Goal: Information Seeking & Learning: Learn about a topic

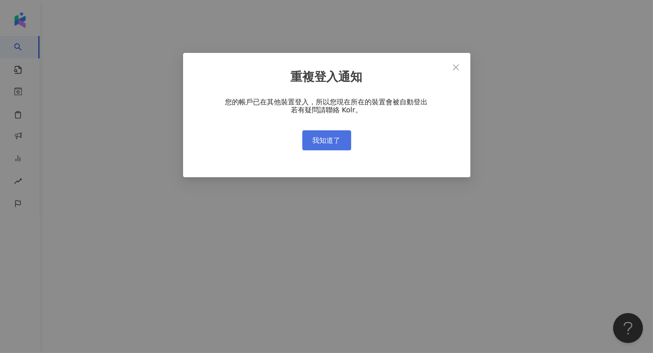
click at [343, 138] on button "我知道了" at bounding box center [326, 140] width 49 height 20
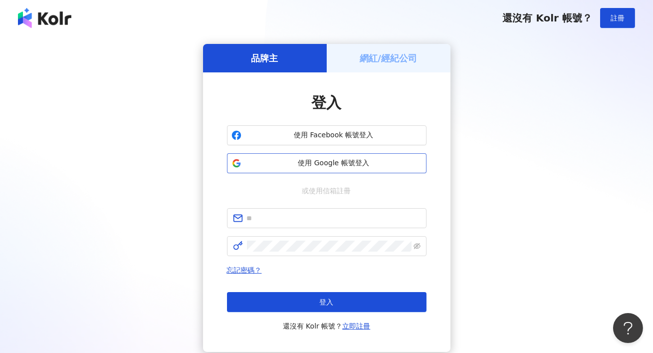
click at [344, 165] on span "使用 Google 帳號登入" at bounding box center [333, 163] width 177 height 10
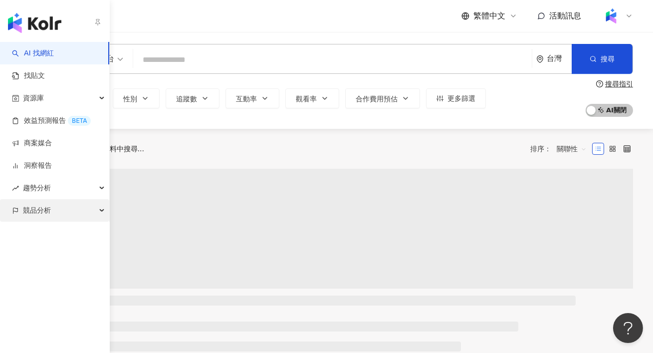
click at [61, 212] on div "競品分析" at bounding box center [54, 210] width 109 height 22
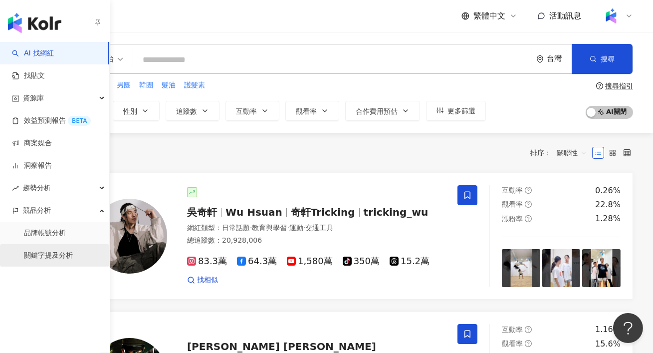
click at [73, 253] on link "關鍵字提及分析" at bounding box center [48, 255] width 49 height 10
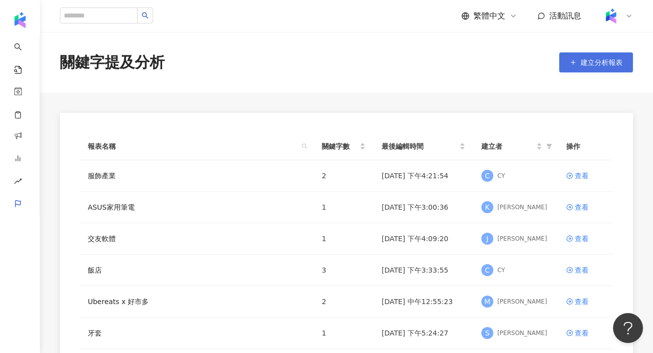
click at [583, 63] on span "建立分析報表" at bounding box center [602, 62] width 42 height 8
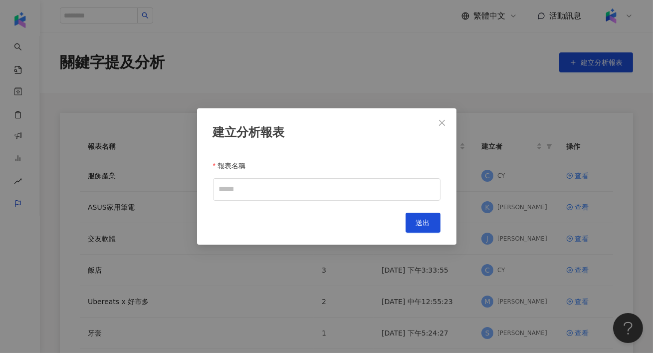
click at [255, 203] on div "建立分析報表 報表名稱 Cancel 送出" at bounding box center [326, 176] width 259 height 136
click at [254, 198] on input "報表名稱" at bounding box center [326, 189] width 227 height 22
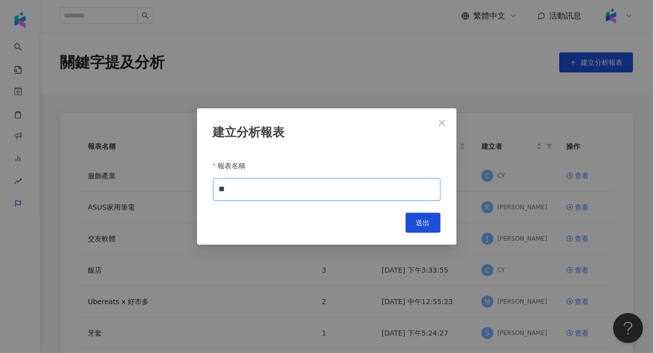
type input "*"
type input "***"
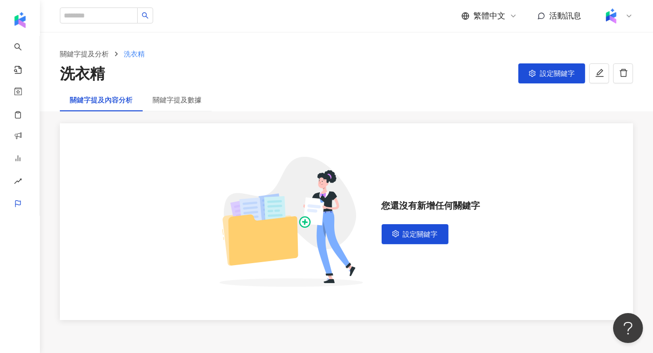
click at [564, 61] on div "關鍵字提及分析 洗衣精 洗衣精 設定關鍵字" at bounding box center [346, 66] width 613 height 36
click at [560, 72] on span "設定關鍵字" at bounding box center [557, 73] width 35 height 8
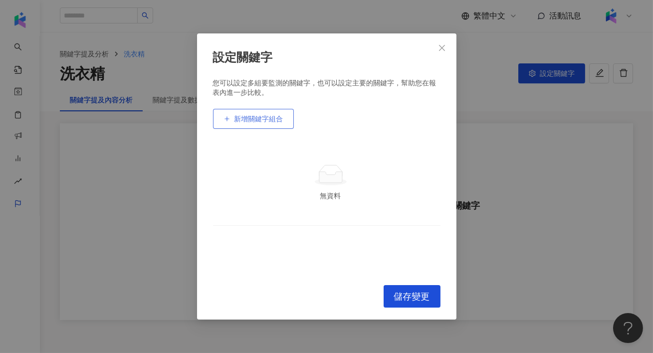
click at [277, 122] on span "新增關鍵字組合" at bounding box center [258, 119] width 49 height 8
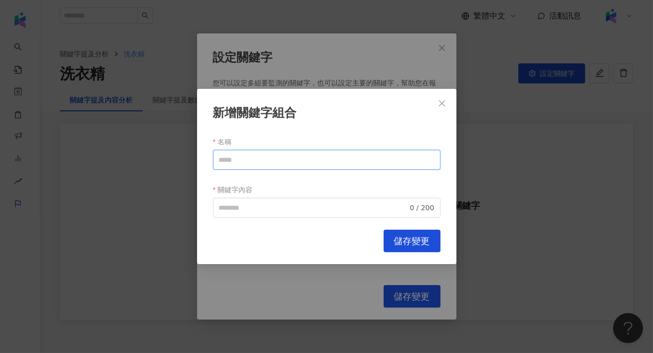
click at [273, 155] on input "名稱" at bounding box center [326, 160] width 227 height 20
type input "***"
click at [230, 212] on input "關鍵字內容" at bounding box center [313, 207] width 189 height 11
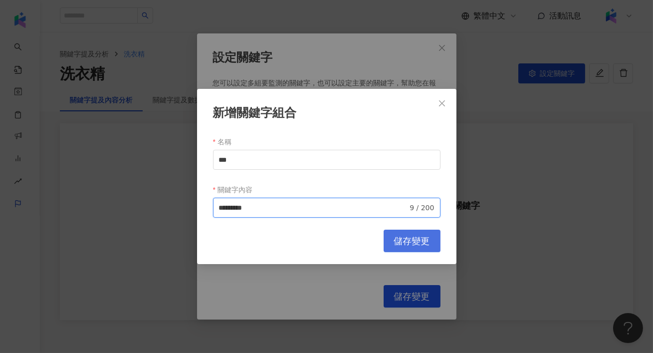
type input "*********"
click at [400, 240] on span "儲存變更" at bounding box center [412, 240] width 36 height 11
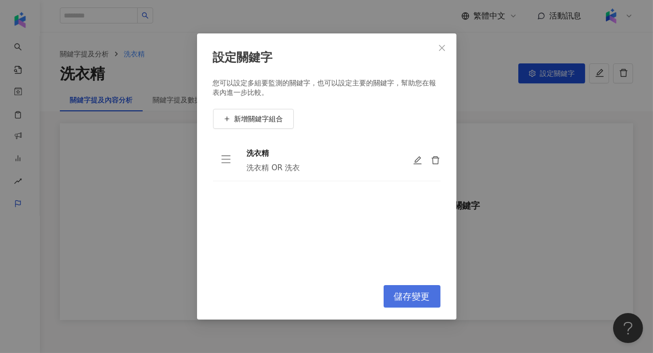
click at [405, 304] on button "儲存變更" at bounding box center [412, 296] width 57 height 22
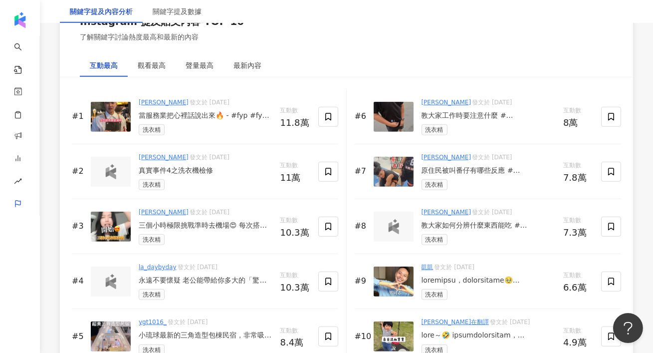
scroll to position [1537, 0]
click at [115, 168] on img at bounding box center [111, 171] width 20 height 15
click at [100, 232] on img at bounding box center [111, 226] width 40 height 30
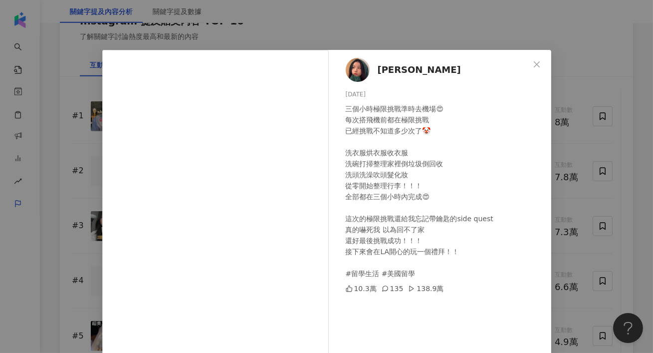
scroll to position [0, 0]
click at [344, 59] on div "Joanne Lin 2025/6/17 三個小時極限挑戰準時去機場😍 每次搭飛機前都在極限挑戰 已經挑戰不知道多少次了🤡 洗衣服烘衣服收衣服 洗碗打掃整理家…" at bounding box center [443, 229] width 218 height 358
click at [327, 13] on div "Joanne Lin 2025/6/17 三個小時極限挑戰準時去機場😍 每次搭飛機前都在極限挑戰 已經挑戰不知道多少次了🤡 洗衣服烘衣服收衣服 洗碗打掃整理家…" at bounding box center [326, 176] width 653 height 353
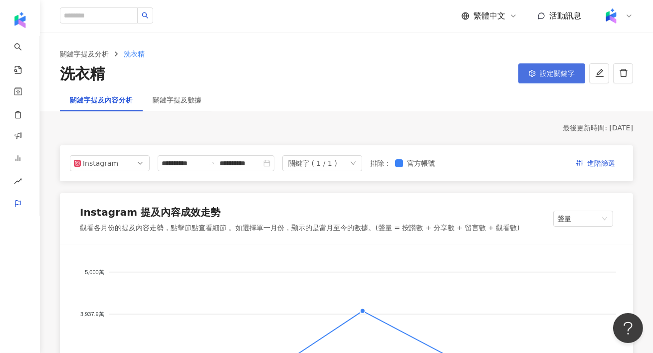
click at [553, 73] on span "設定關鍵字" at bounding box center [557, 73] width 35 height 8
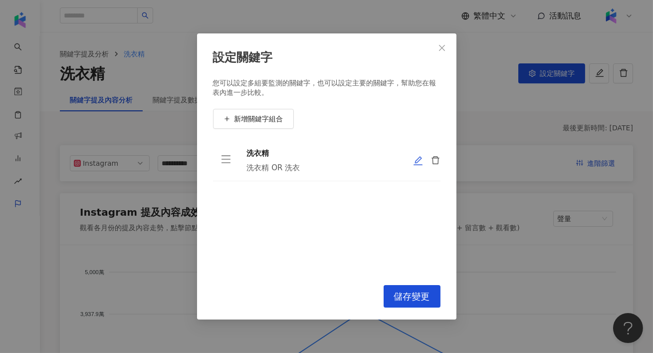
click at [417, 160] on icon "edit" at bounding box center [418, 161] width 10 height 10
type input "***"
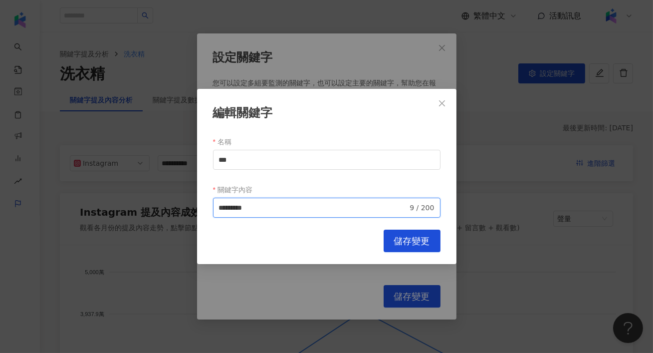
click at [267, 208] on input "*********" at bounding box center [313, 207] width 189 height 11
type input "***"
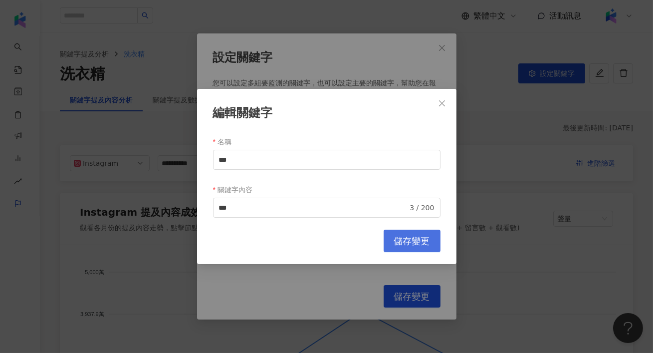
click at [410, 242] on span "儲存變更" at bounding box center [412, 240] width 36 height 11
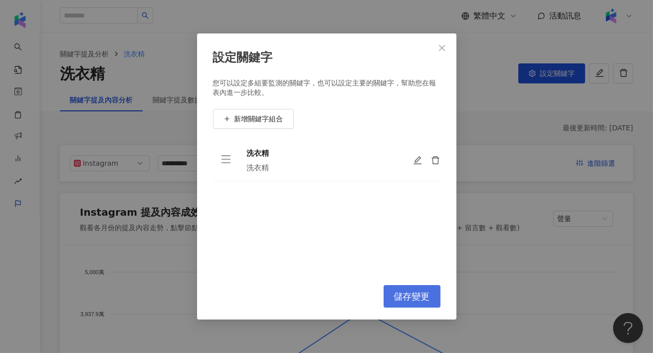
click at [419, 297] on span "儲存變更" at bounding box center [412, 296] width 36 height 11
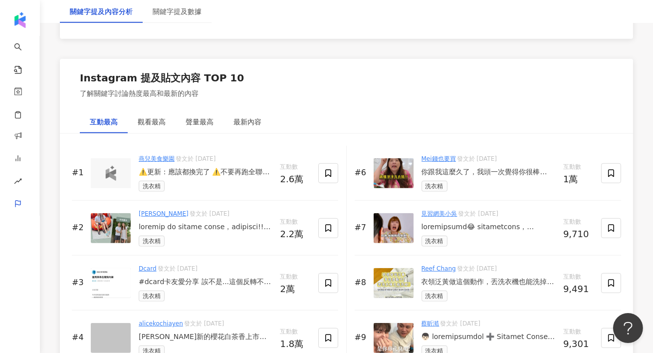
scroll to position [1481, 0]
click at [113, 178] on img at bounding box center [111, 172] width 20 height 15
click at [111, 223] on img at bounding box center [111, 228] width 40 height 30
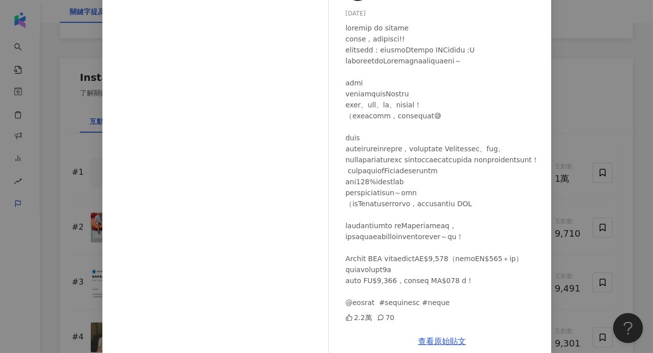
scroll to position [80, 0]
click at [593, 191] on div "Hailey莫彩曦 2025/7/22 2.2萬 70 查看原始貼文" at bounding box center [326, 176] width 653 height 353
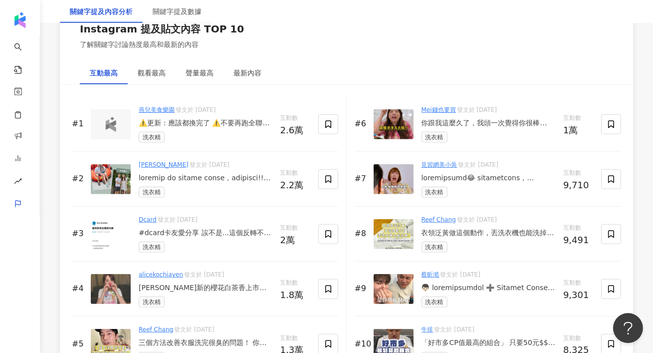
scroll to position [1530, 0]
click at [114, 227] on img at bounding box center [111, 234] width 40 height 30
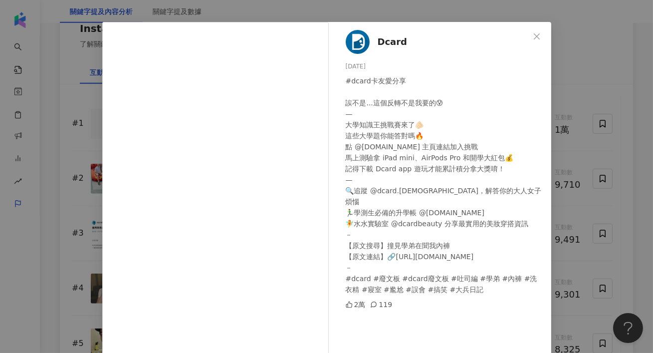
scroll to position [33, 0]
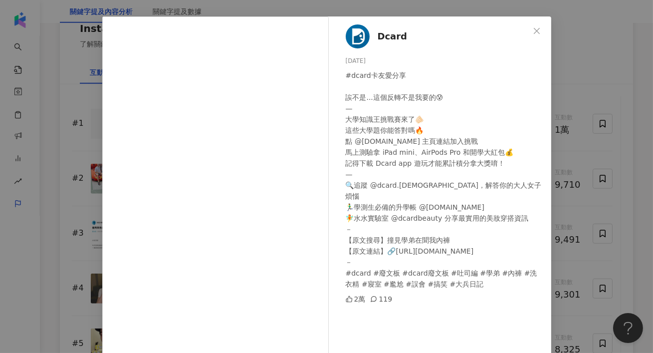
click at [567, 153] on div "Dcard 2025/9/13 #dcard卡友愛分享 誒不是...這個反轉不是我要的😰 — 大學知識王挑戰賽來了🫵🏻 這些大學題你能答對嗎🔥 點 @dcar…" at bounding box center [326, 176] width 653 height 353
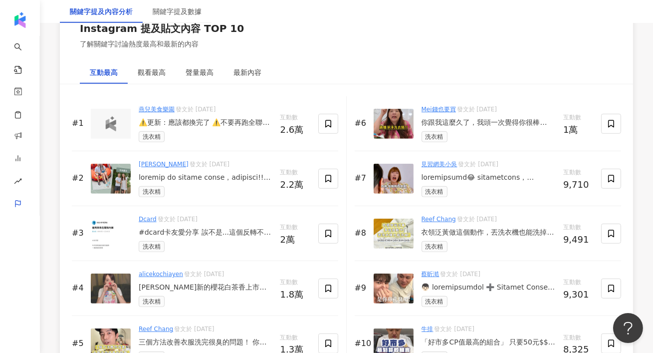
click at [116, 285] on img at bounding box center [111, 288] width 40 height 30
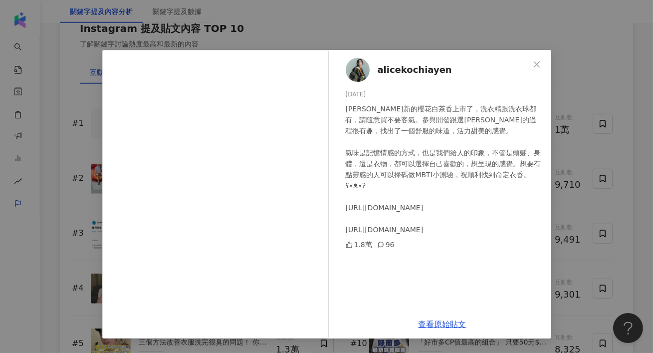
click at [57, 235] on div "alicekochiayen 2025/6/15 白蘭新的櫻花白茶香上市了，洗衣精跟洗衣球都有，請隨意買不要客氣。參與開發跟選香的過程很有趣，找出了一個舒服的…" at bounding box center [326, 176] width 653 height 353
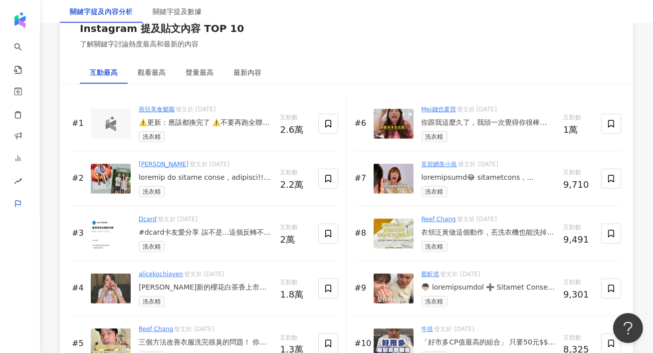
scroll to position [1576, 0]
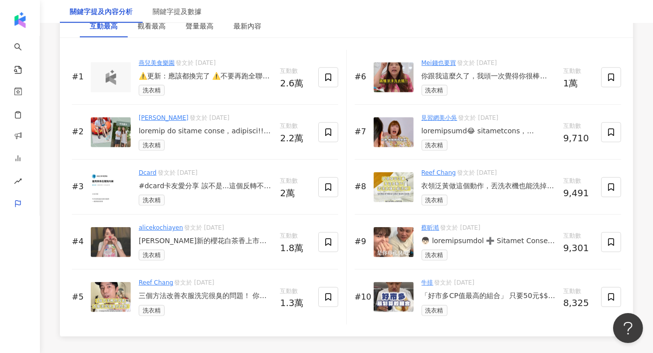
click at [109, 249] on img at bounding box center [111, 242] width 40 height 30
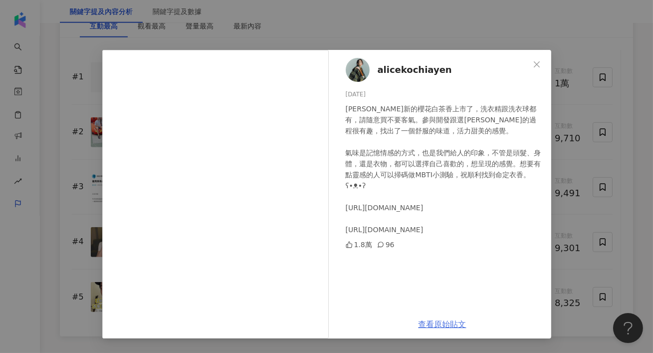
click at [439, 325] on link "查看原始貼文" at bounding box center [443, 323] width 48 height 9
click at [69, 233] on div "alicekochiayen 2025/6/15 白蘭新的櫻花白茶香上市了，洗衣精跟洗衣球都有，請隨意買不要客氣。參與開發跟選香的過程很有趣，找出了一個舒服的…" at bounding box center [326, 176] width 653 height 353
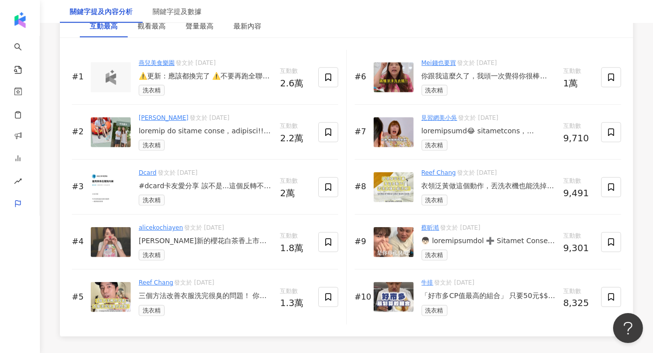
click at [110, 293] on img at bounding box center [111, 297] width 40 height 30
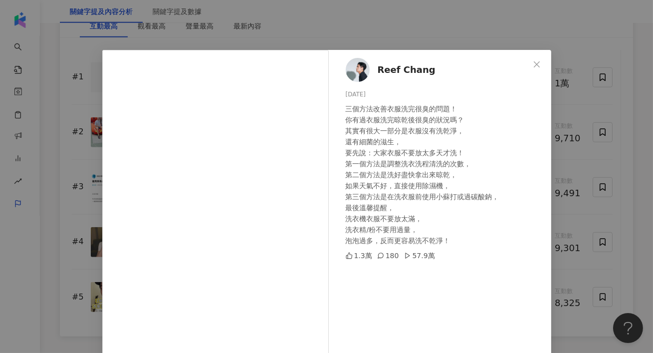
scroll to position [21, 0]
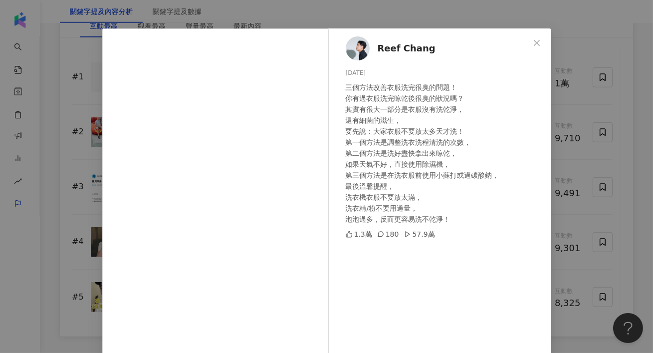
click at [570, 184] on div "Reef Chang 2025/7/6 三個方法改善衣服洗完很臭的問題！ 你有過衣服洗完晾乾後很臭的狀況嗎？ 其實有很大一部分是衣服沒有洗乾淨， 還有細菌的滋…" at bounding box center [326, 176] width 653 height 353
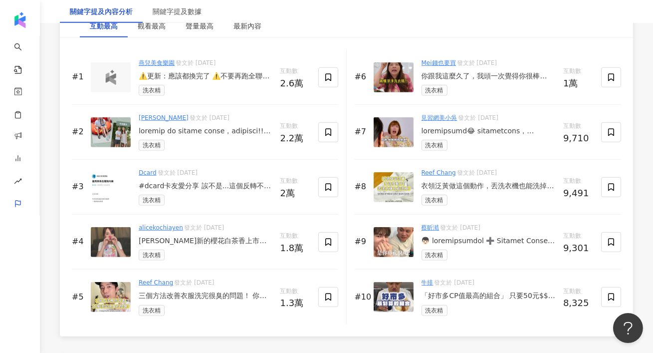
click at [379, 82] on img at bounding box center [394, 77] width 40 height 30
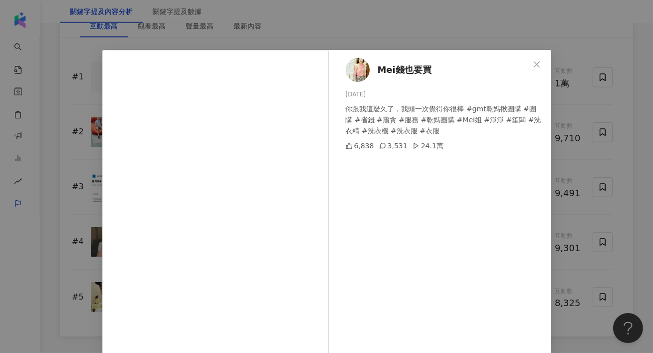
click at [607, 157] on div "Mei錢也要買 2025/8/9 你跟我這麼久了，我頭一次覺得你很棒 #gmt乾媽揪團購 #團購 #省錢 #蕭貪 #服務 #乾媽團購 #Mei姐 #淨淨 #笙…" at bounding box center [326, 176] width 653 height 353
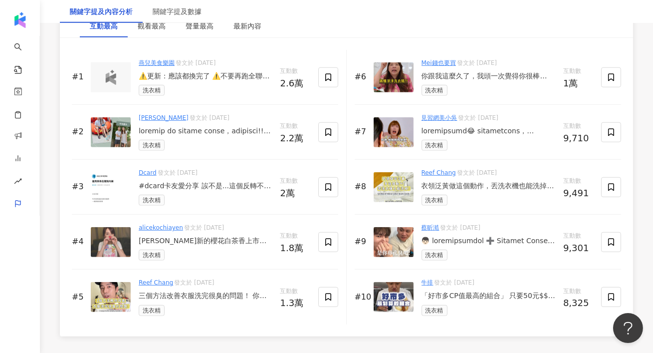
click at [382, 126] on img at bounding box center [394, 132] width 40 height 30
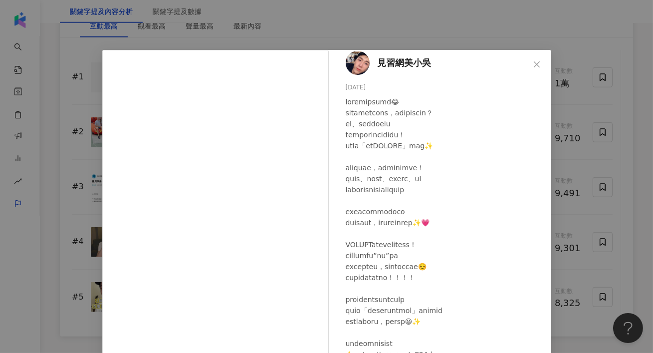
scroll to position [95, 0]
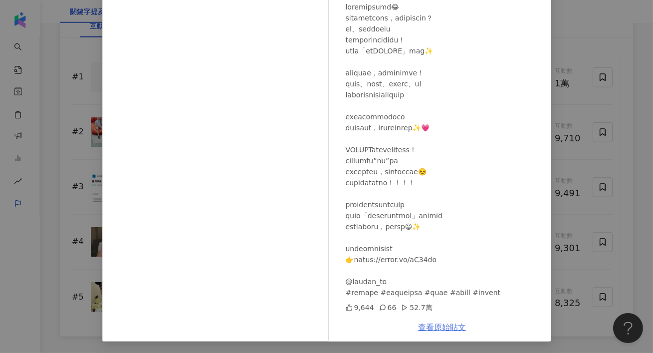
click at [431, 328] on link "查看原始貼文" at bounding box center [443, 326] width 48 height 9
click at [563, 112] on div "見習網美小吳 2025/9/18 9,644 66 52.7萬 查看原始貼文" at bounding box center [326, 176] width 653 height 353
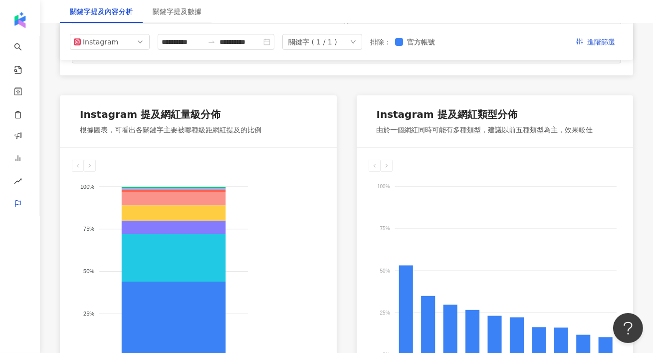
scroll to position [0, 0]
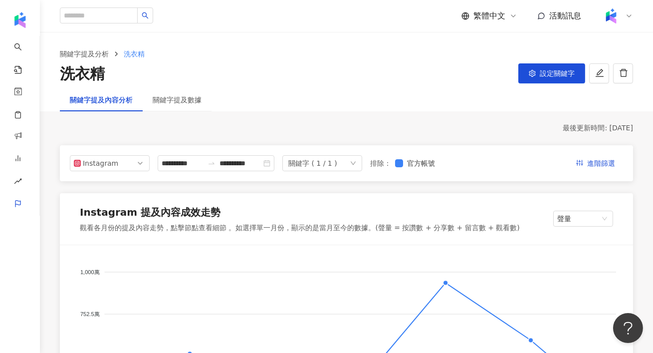
click at [571, 63] on div "關鍵字提及分析 洗衣精 洗衣精 設定關鍵字" at bounding box center [346, 66] width 613 height 36
click at [558, 72] on span "設定關鍵字" at bounding box center [557, 73] width 35 height 8
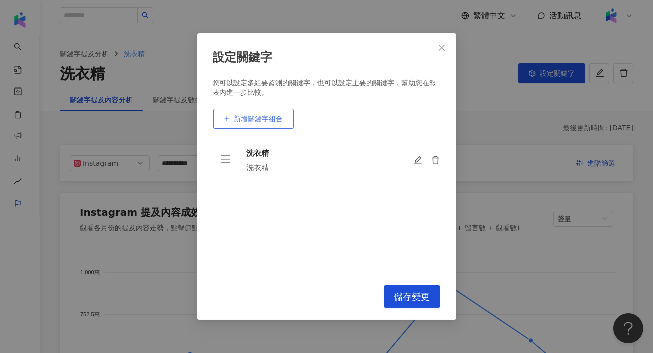
click at [271, 121] on span "新增關鍵字組合" at bounding box center [258, 119] width 49 height 8
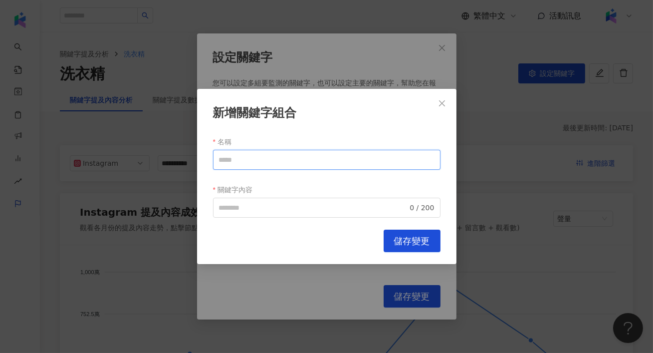
click at [264, 157] on input "名稱" at bounding box center [326, 160] width 227 height 20
paste input "******"
click at [247, 214] on span "0 / 200" at bounding box center [326, 208] width 227 height 20
type input "******"
paste input "******"
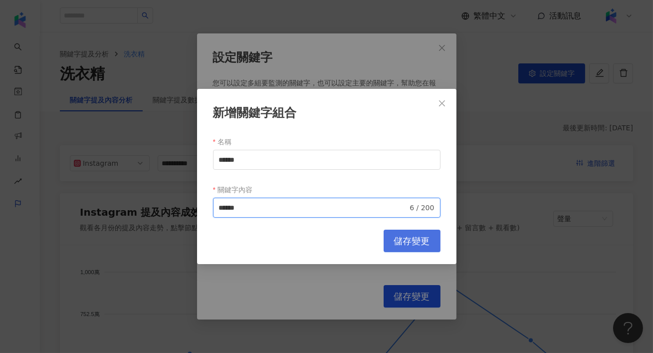
type input "******"
click at [415, 250] on button "儲存變更" at bounding box center [412, 240] width 57 height 22
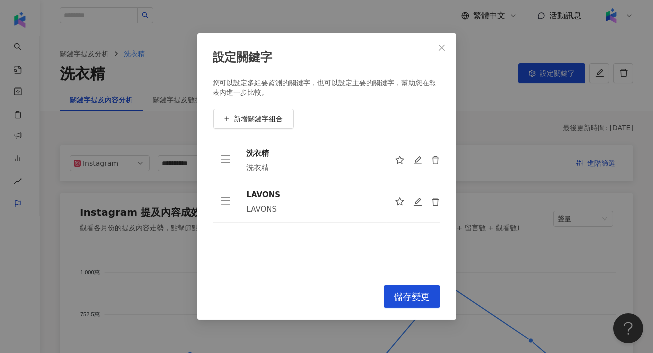
click at [404, 239] on div "洗衣精 洗衣精 LAVONS LAVONS To pick up a draggable item, press the space bar. While d…" at bounding box center [326, 206] width 227 height 133
click at [406, 288] on button "儲存變更" at bounding box center [412, 296] width 57 height 22
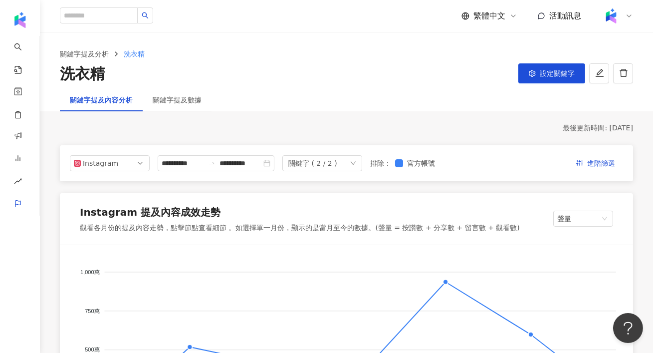
click at [341, 156] on div "關鍵字 ( 2 / 2 )" at bounding box center [322, 163] width 80 height 16
click at [315, 205] on div "LAVONS" at bounding box center [322, 205] width 60 height 11
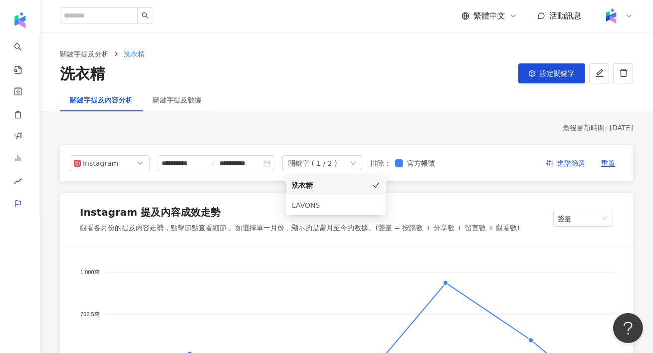
click at [237, 196] on div "Instagram 提及內容成效走勢 觀看各月份的提及內容走勢，點擊節點查看細節 。如選擇單一月份，顯示的是當月至今的數據。(聲量 = 按讚數 + 分享數 +…" at bounding box center [346, 219] width 573 height 52
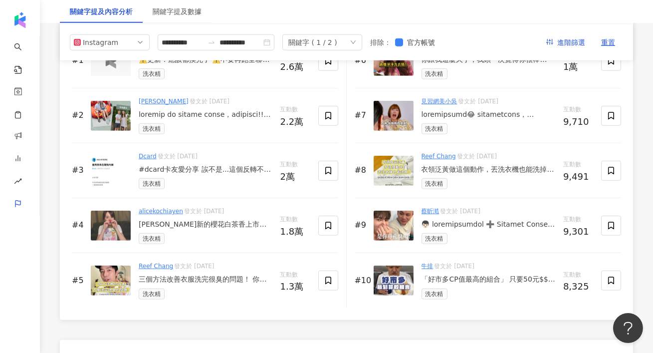
scroll to position [1591, 0]
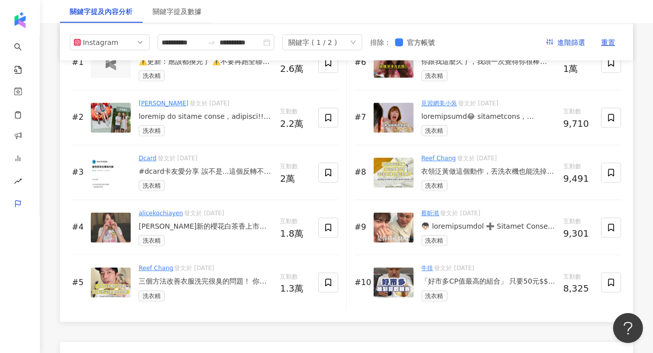
click at [384, 178] on img at bounding box center [394, 173] width 40 height 30
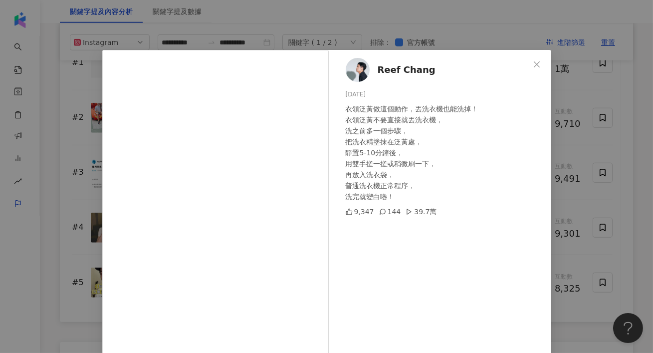
click at [608, 148] on div "Reef Chang 2025/4/27 衣領泛黃做這個動作，丟洗衣機也能洗掉！ 衣領泛黃不要直接就丟洗衣機， 洗之前多一個步驟， 把洗衣精塗抹在泛黃處， 靜…" at bounding box center [326, 176] width 653 height 353
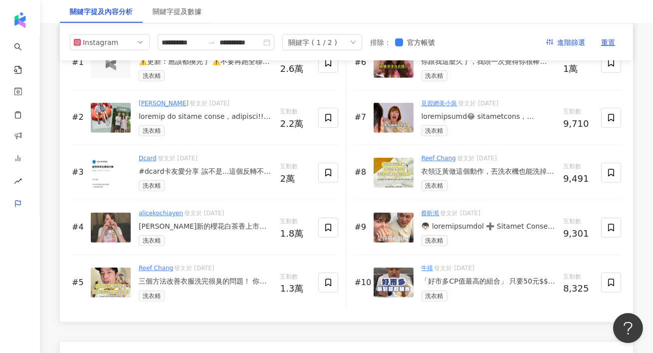
click at [382, 235] on img at bounding box center [394, 228] width 40 height 30
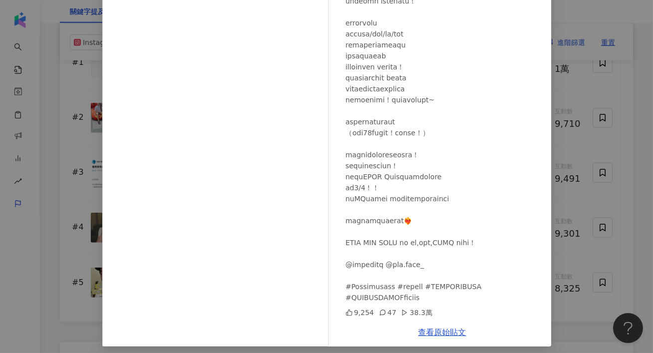
scroll to position [95, 0]
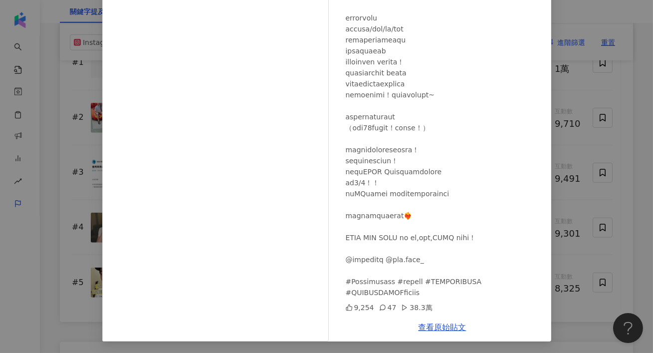
click at [434, 321] on div "查看原始貼文" at bounding box center [443, 327] width 218 height 28
click at [438, 327] on link "查看原始貼文" at bounding box center [443, 326] width 48 height 9
click at [590, 117] on div "蔡昕澔 2025/6/10 9,254 47 38.3萬 查看原始貼文" at bounding box center [326, 176] width 653 height 353
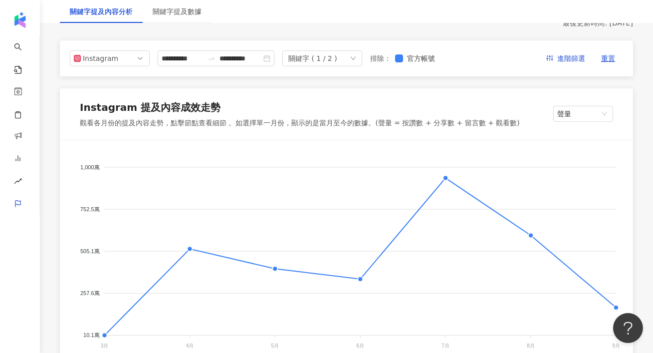
scroll to position [0, 0]
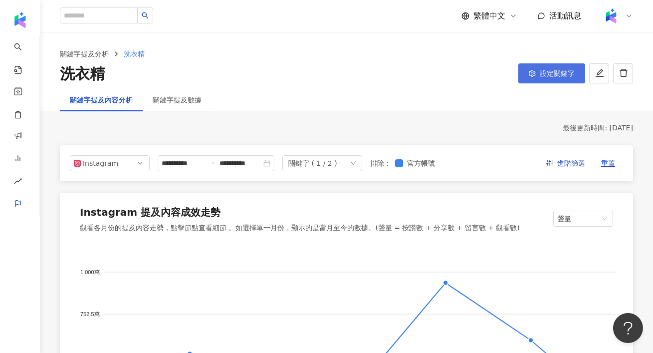
click at [533, 74] on icon "setting" at bounding box center [532, 73] width 7 height 7
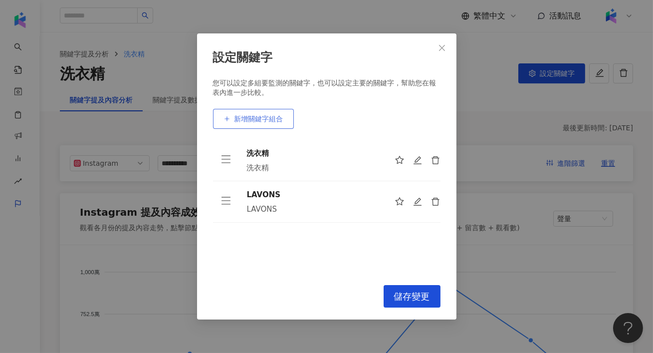
click at [273, 116] on span "新增關鍵字組合" at bounding box center [258, 119] width 49 height 8
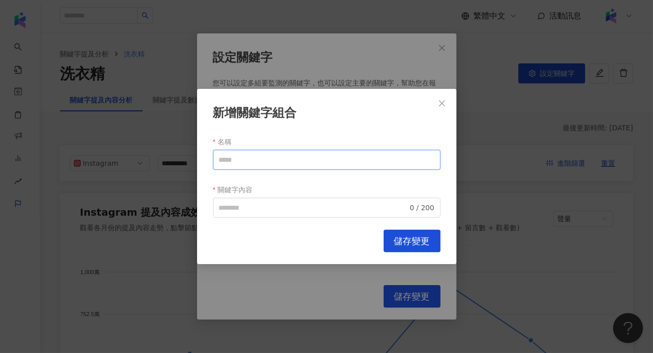
click at [279, 150] on input "名稱" at bounding box center [326, 160] width 227 height 20
paste input "********"
type input "********"
click at [258, 196] on label "關鍵字內容" at bounding box center [236, 190] width 47 height 16
click at [258, 202] on input "關鍵字內容" at bounding box center [313, 207] width 189 height 11
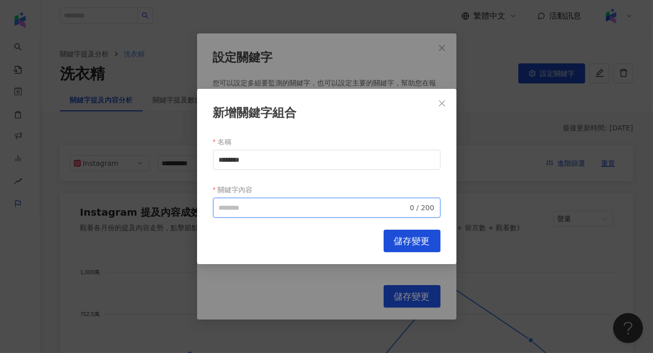
paste input "********"
type input "********"
click at [438, 252] on div "新增關鍵字組合 名稱 ******** 關鍵字內容 ******** 8 / 200 Cancel 儲存變更" at bounding box center [326, 176] width 259 height 175
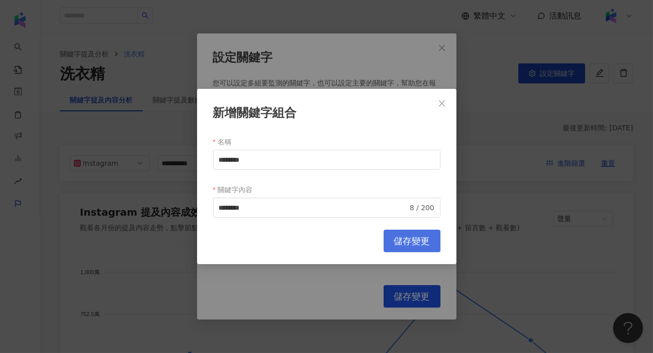
click at [429, 248] on button "儲存變更" at bounding box center [412, 240] width 57 height 22
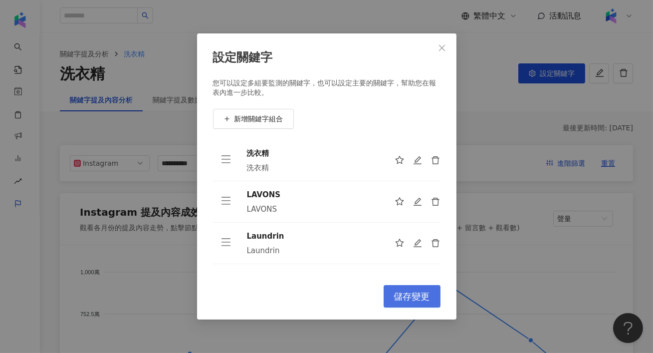
click at [429, 289] on button "儲存變更" at bounding box center [412, 296] width 57 height 22
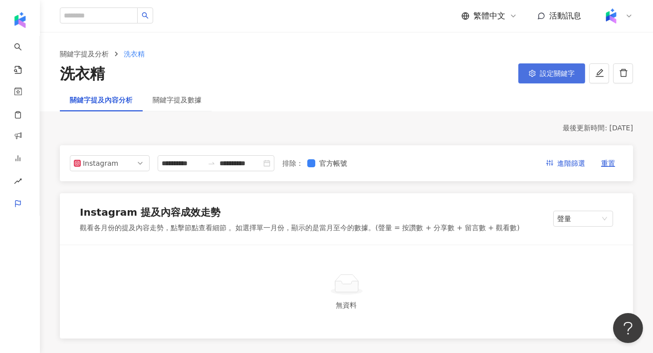
click at [539, 72] on button "設定關鍵字" at bounding box center [551, 73] width 67 height 20
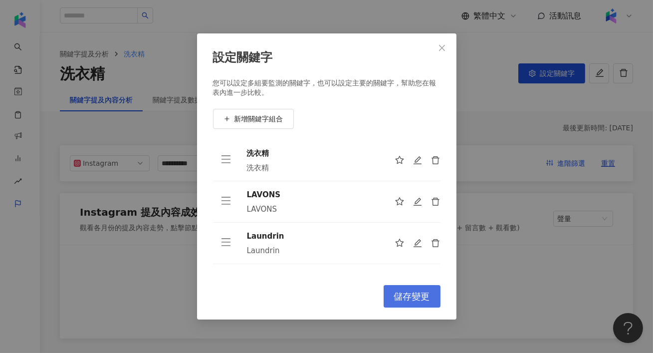
click at [409, 296] on span "儲存變更" at bounding box center [412, 296] width 36 height 11
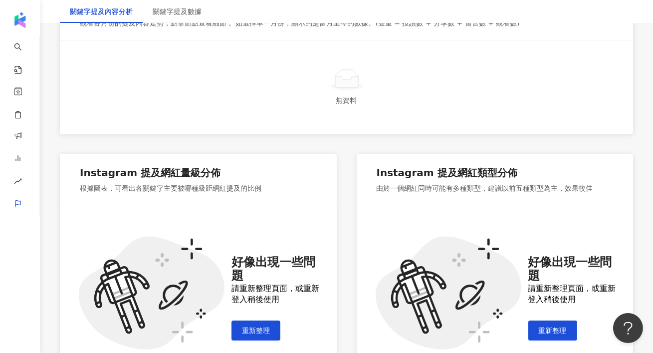
scroll to position [318, 0]
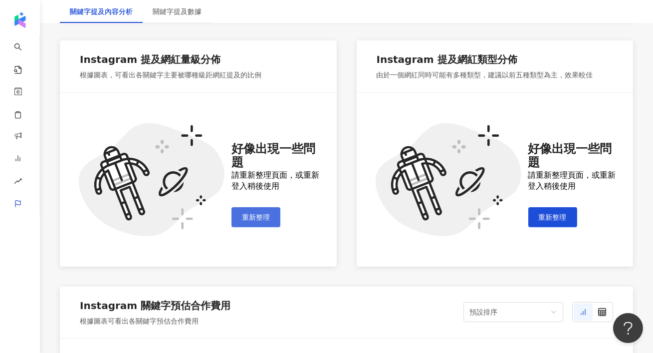
click at [260, 222] on button "重新整理" at bounding box center [255, 217] width 49 height 20
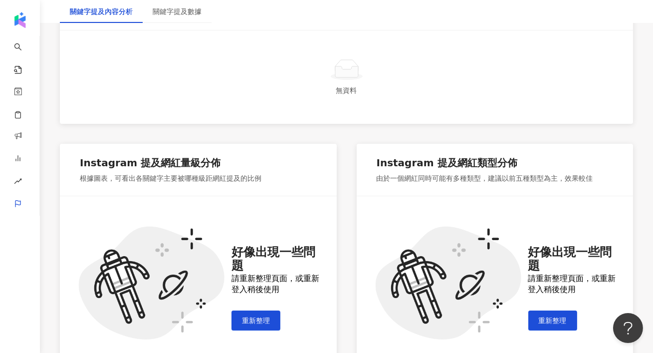
scroll to position [219, 0]
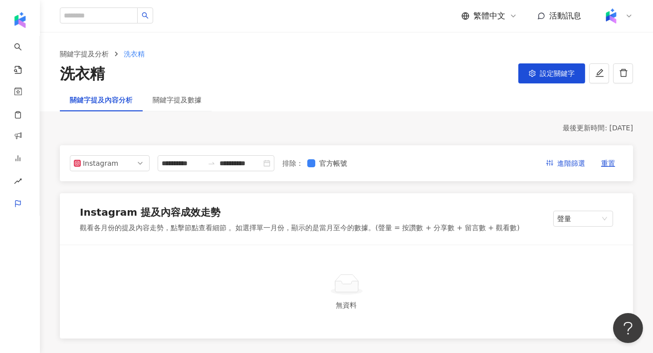
click at [624, 17] on div at bounding box center [617, 16] width 32 height 20
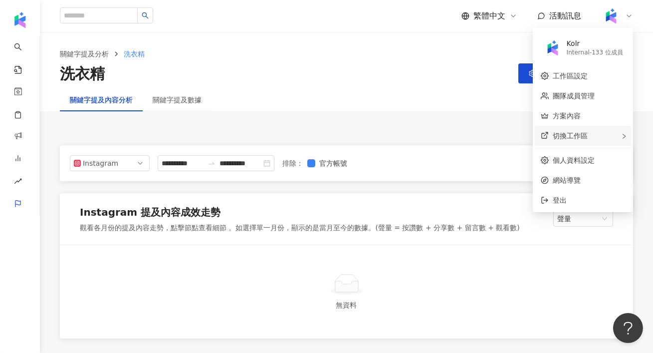
click at [618, 137] on div "切換工作區" at bounding box center [583, 136] width 96 height 20
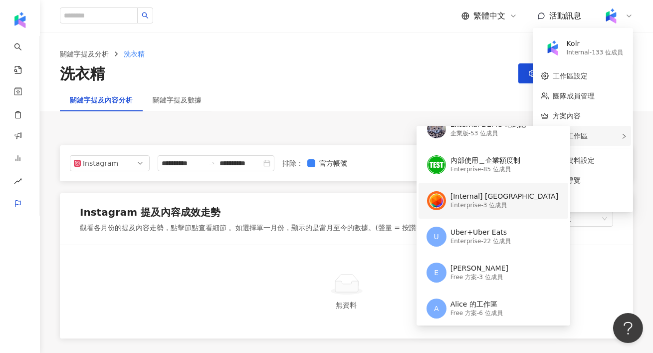
scroll to position [55, 0]
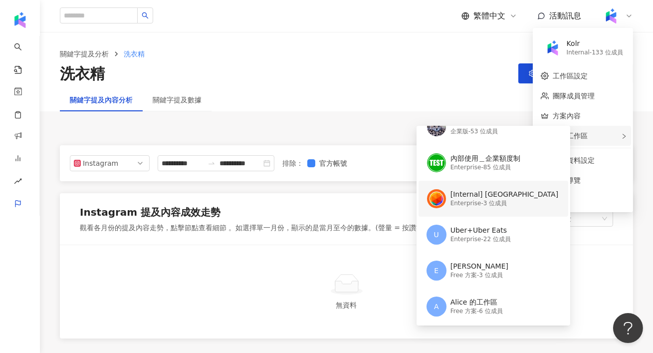
click at [457, 187] on div "[Internal] 台灣大哥大 Enterprise - 3 位成員" at bounding box center [493, 199] width 132 height 36
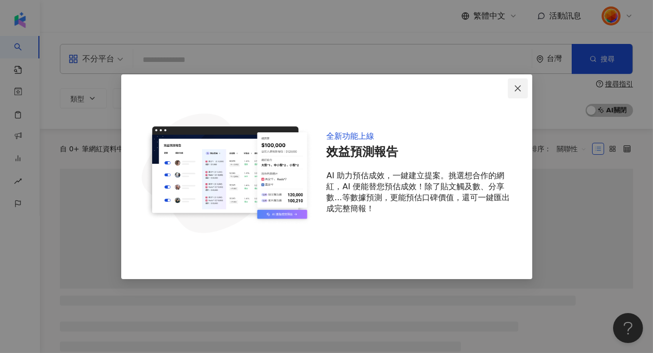
click at [517, 87] on icon "close" at bounding box center [518, 88] width 6 height 6
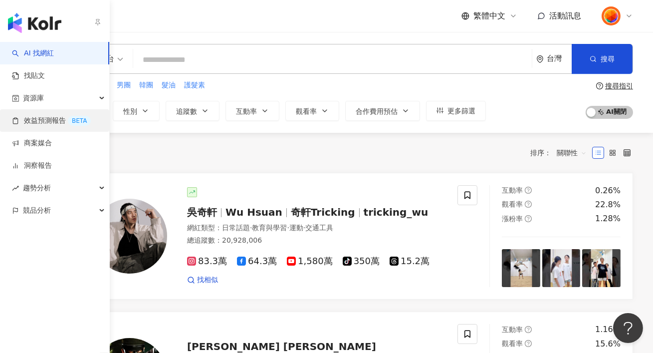
click at [41, 124] on link "效益預測報告 BETA" at bounding box center [51, 121] width 79 height 10
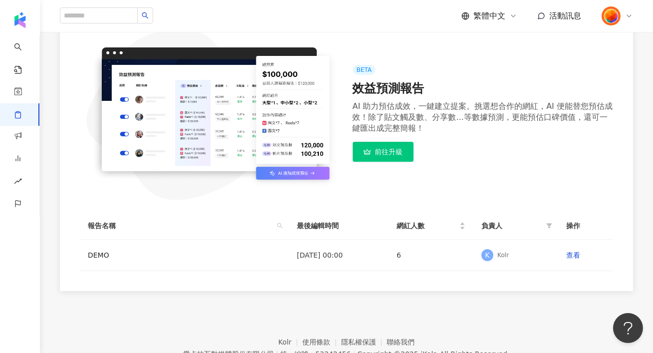
scroll to position [126, 0]
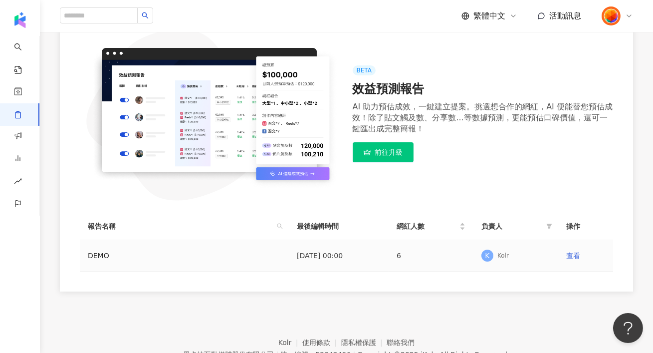
click at [575, 251] on link "查看" at bounding box center [573, 255] width 14 height 8
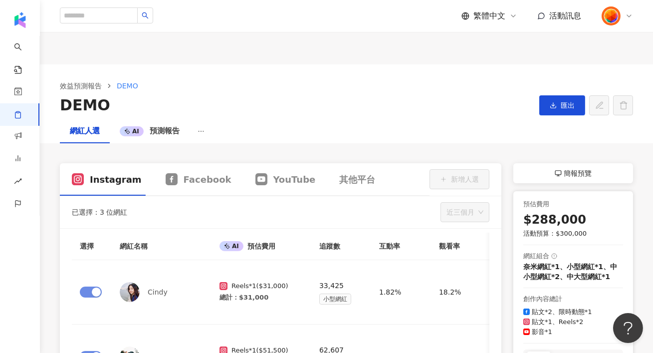
scroll to position [246, 0]
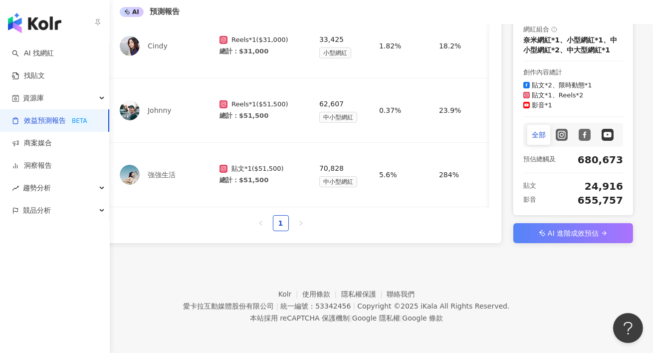
click at [34, 124] on link "效益預測報告 BETA" at bounding box center [51, 121] width 79 height 10
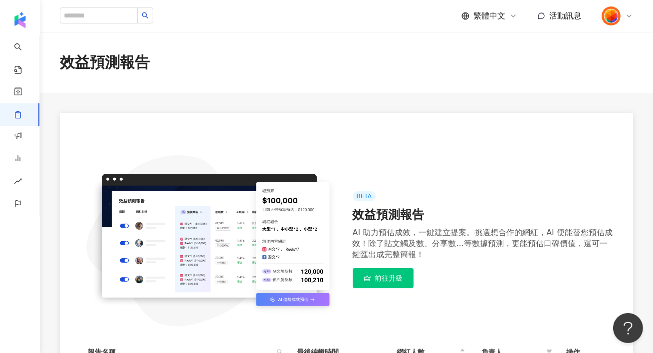
click at [627, 14] on icon at bounding box center [629, 16] width 8 height 8
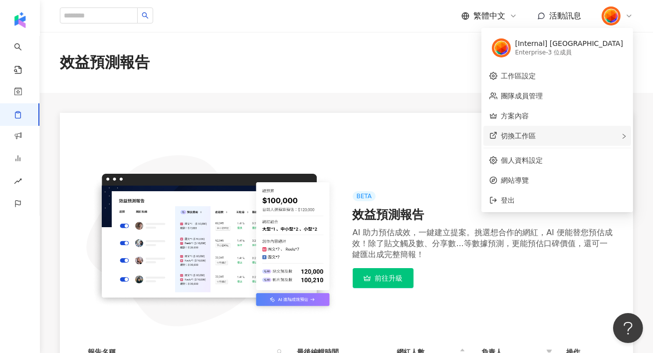
click at [615, 136] on div "切換工作區" at bounding box center [557, 136] width 148 height 20
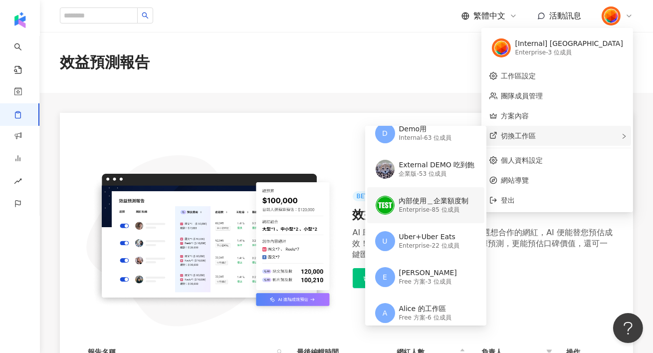
scroll to position [53, 0]
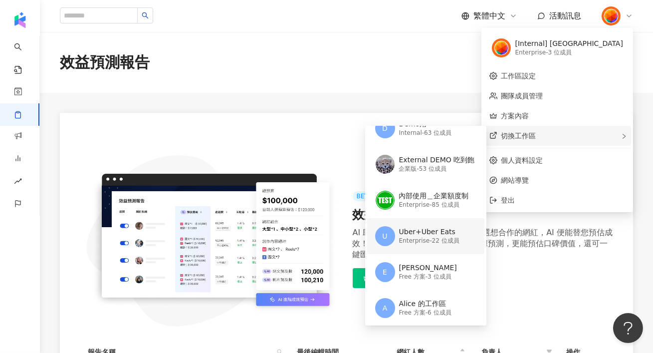
click at [459, 236] on div "Uber+Uber Eats" at bounding box center [429, 232] width 60 height 10
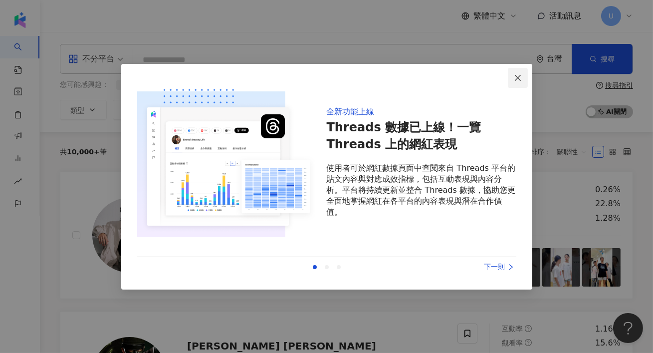
click at [519, 76] on icon "close" at bounding box center [518, 78] width 6 height 6
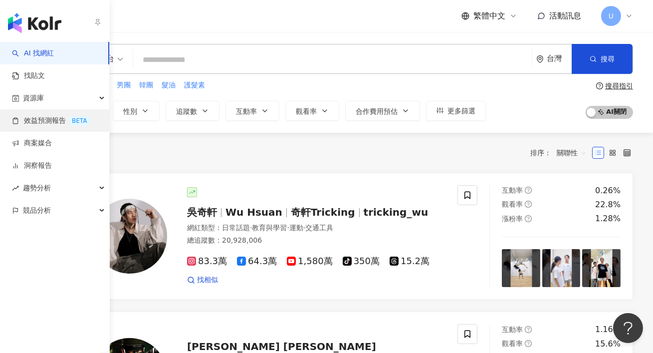
click at [35, 121] on link "效益預測報告 BETA" at bounding box center [51, 121] width 79 height 10
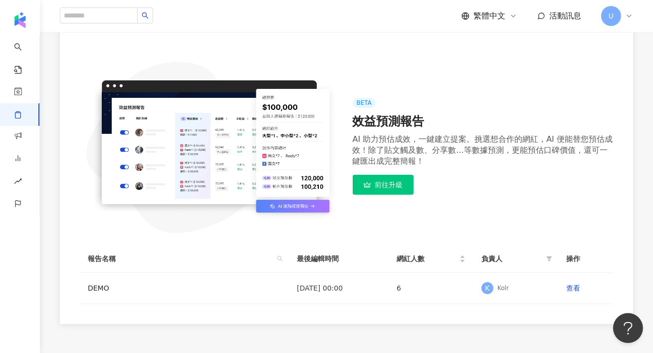
scroll to position [99, 0]
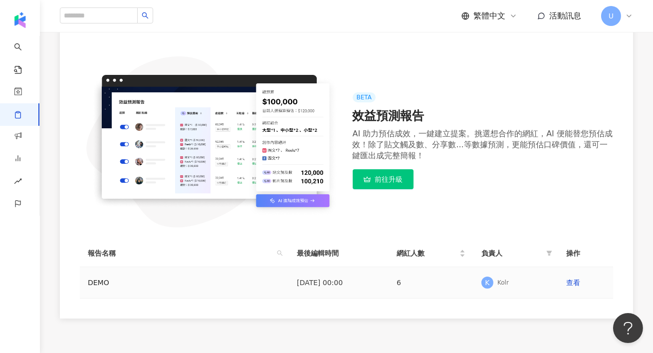
click at [574, 277] on td "查看" at bounding box center [585, 282] width 55 height 31
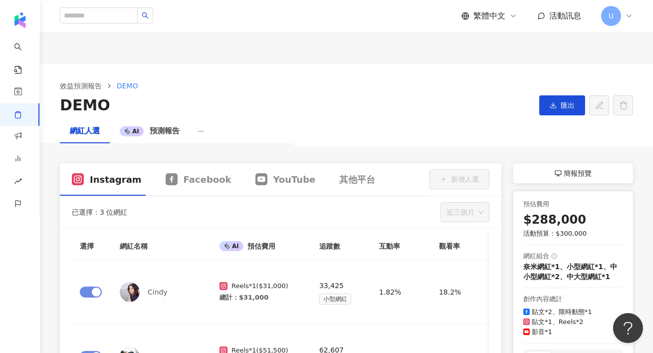
click at [626, 17] on icon at bounding box center [629, 16] width 8 height 8
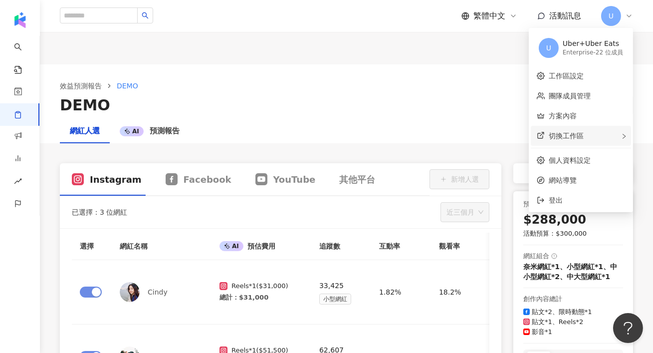
click at [615, 138] on div "切換工作區" at bounding box center [581, 136] width 100 height 20
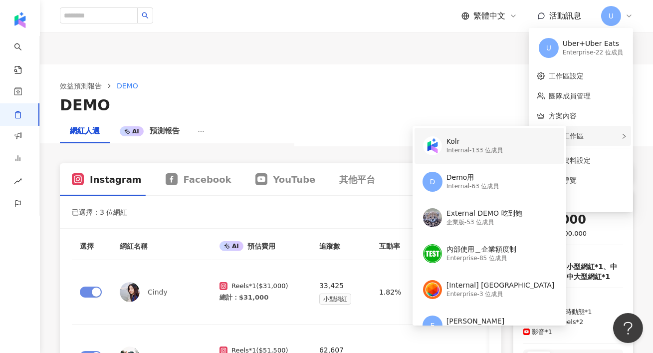
click at [492, 151] on div "Internal - 133 位成員" at bounding box center [474, 150] width 56 height 8
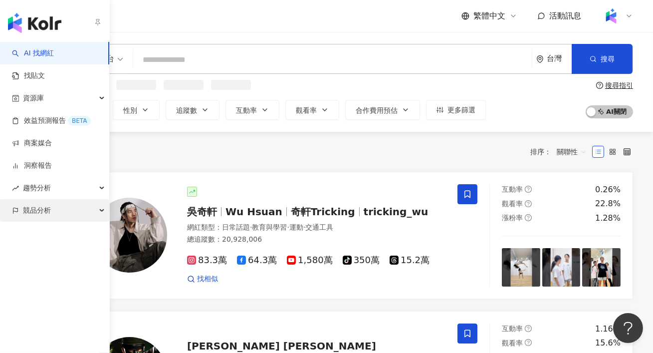
click at [42, 204] on span "競品分析" at bounding box center [37, 210] width 28 height 22
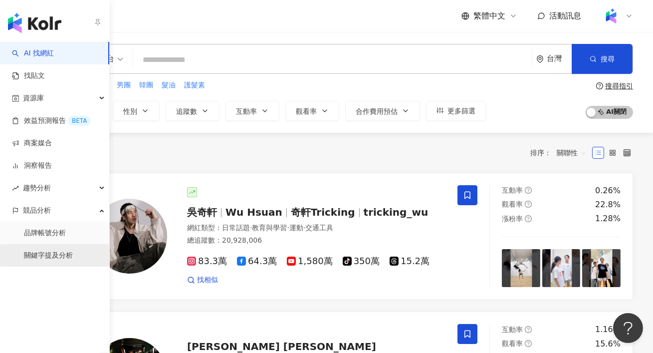
click at [50, 252] on link "關鍵字提及分析" at bounding box center [48, 255] width 49 height 10
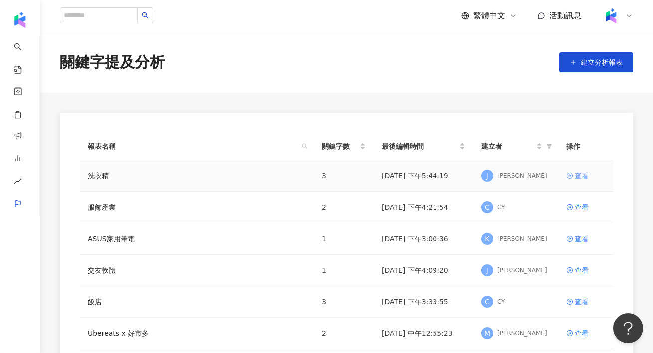
click at [579, 175] on div "查看" at bounding box center [582, 175] width 14 height 11
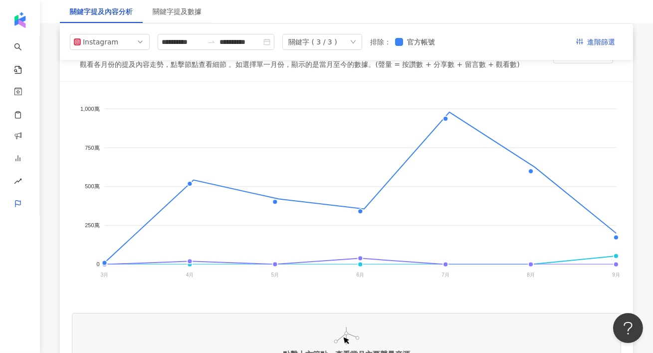
scroll to position [84, 0]
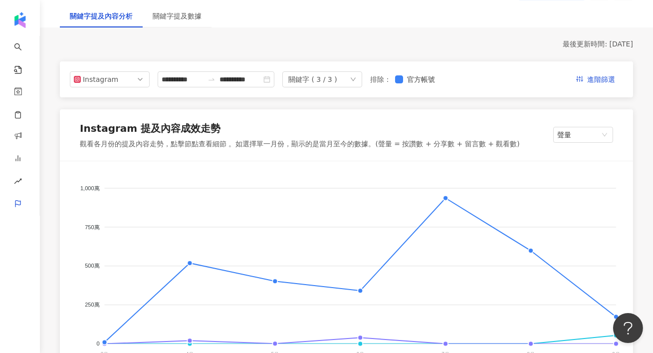
click at [335, 78] on div "關鍵字 ( 3 / 3 )" at bounding box center [312, 79] width 49 height 15
click at [318, 121] on div "LAVONS" at bounding box center [322, 121] width 60 height 11
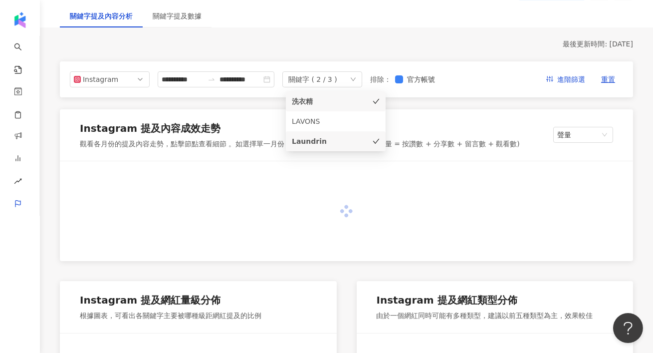
click at [318, 140] on div "Laundrin" at bounding box center [322, 141] width 60 height 11
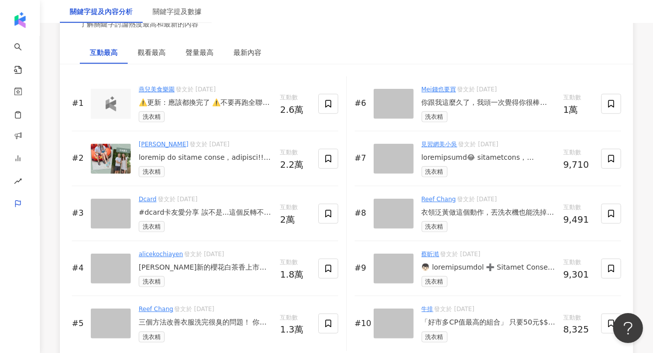
scroll to position [1639, 0]
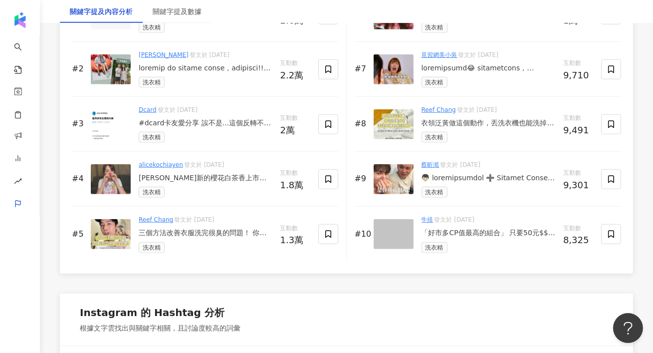
click at [393, 233] on img at bounding box center [394, 234] width 40 height 30
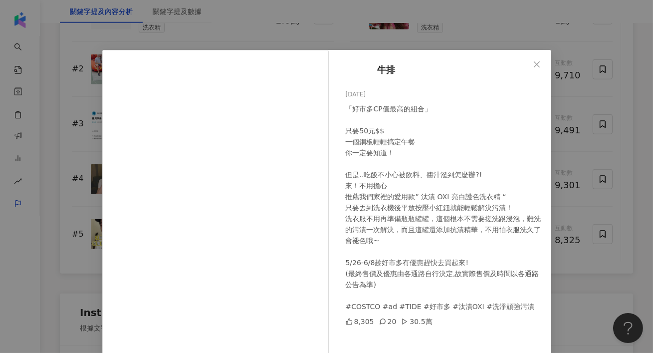
scroll to position [92, 0]
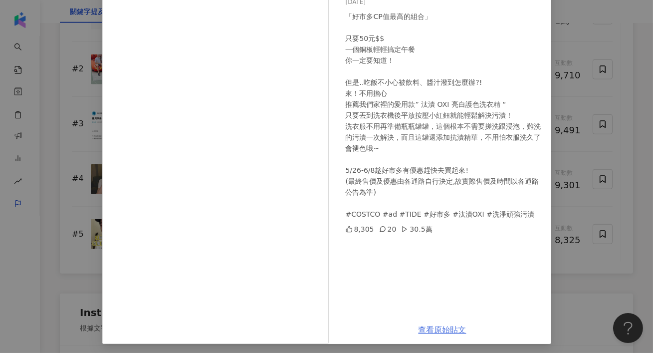
click at [425, 329] on link "查看原始貼文" at bounding box center [443, 329] width 48 height 9
click at [641, 90] on div "牛排 2025/5/16 「好市多CP值最高的組合」 只要50元$$ 一個銅板輕輕搞定午餐 你一定要知道！ 但是..吃飯不小心被飲料、醬汁潑到怎麼辦?! 來！…" at bounding box center [326, 176] width 653 height 353
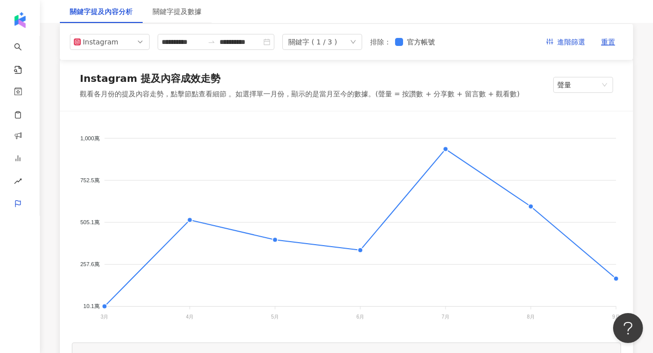
scroll to position [0, 0]
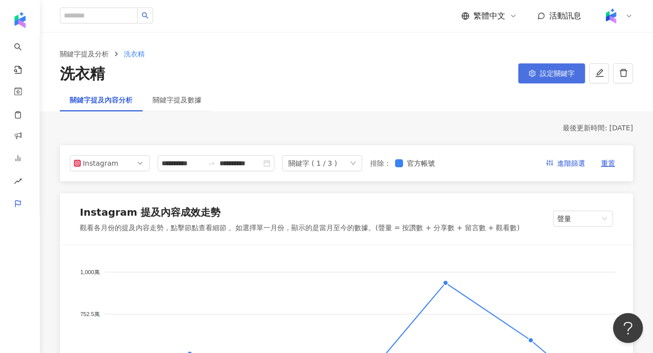
click at [531, 77] on button "設定關鍵字" at bounding box center [551, 73] width 67 height 20
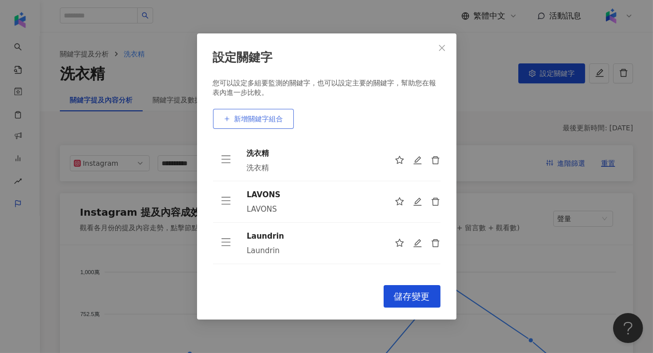
click at [262, 128] on button "新增關鍵字組合" at bounding box center [253, 119] width 81 height 20
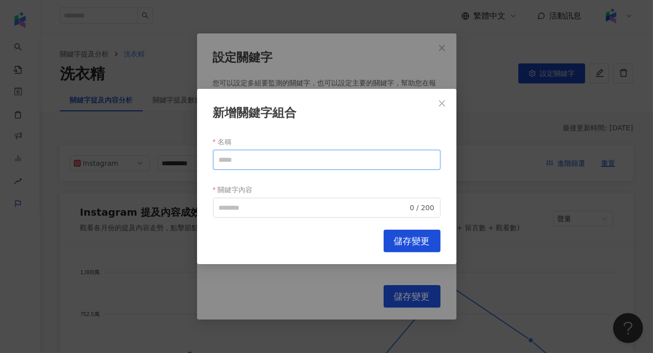
click at [265, 152] on input "名稱" at bounding box center [326, 160] width 227 height 20
drag, startPoint x: 236, startPoint y: 157, endPoint x: 213, endPoint y: 157, distance: 23.4
click at [213, 157] on input "**" at bounding box center [326, 160] width 227 height 20
type input "**"
click at [256, 208] on input "關鍵字內容" at bounding box center [313, 207] width 189 height 11
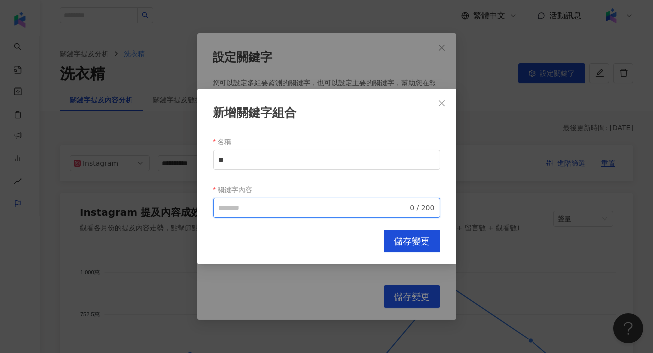
paste input "**"
type input "**"
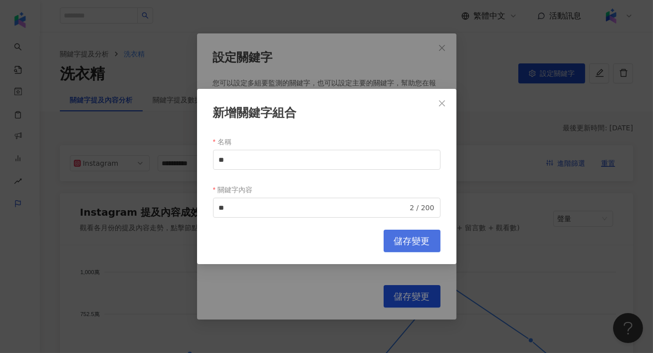
click at [415, 238] on span "儲存變更" at bounding box center [412, 240] width 36 height 11
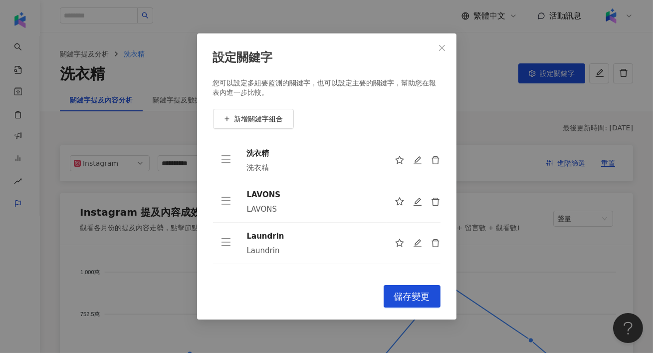
click at [415, 283] on div "設定關鍵字 您可以設定多組要監測的關鍵字，也可以設定主要的關鍵字，幫助您在報表內進一步比較。 新增關鍵字組合 洗衣精 洗衣精 LAVONS LAVONS La…" at bounding box center [326, 176] width 259 height 286
click at [416, 291] on span "儲存變更" at bounding box center [412, 296] width 36 height 11
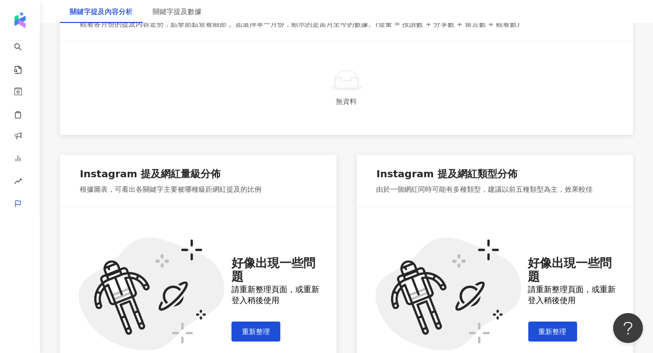
scroll to position [204, 0]
click at [272, 332] on button "重新整理" at bounding box center [255, 331] width 49 height 20
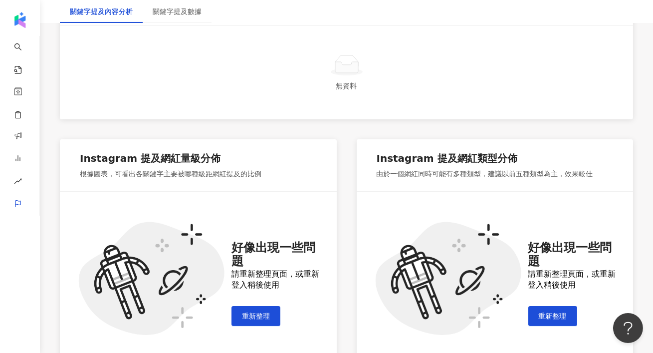
scroll to position [229, 0]
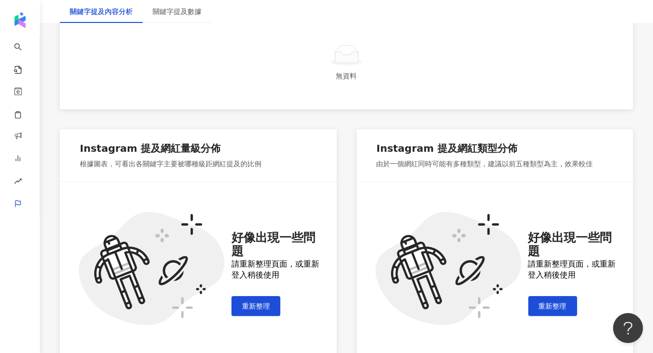
click at [250, 293] on div "好像出現一些問題 請重新整理頁面，或重新登入稍後使用 重新整理" at bounding box center [277, 273] width 93 height 85
click at [253, 300] on button "重新整理" at bounding box center [255, 306] width 49 height 20
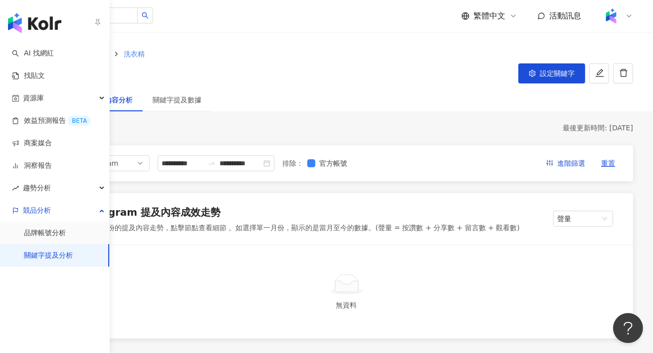
click at [10, 21] on img "button" at bounding box center [34, 23] width 53 height 20
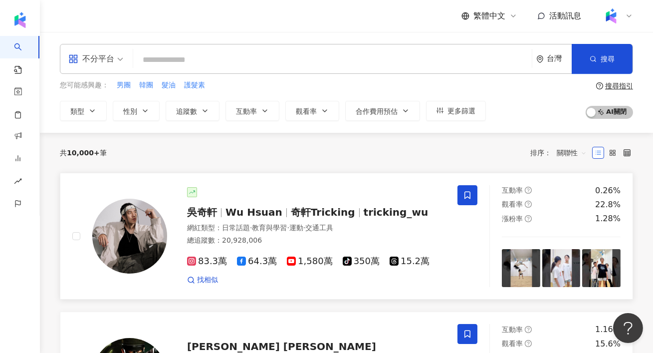
click at [88, 226] on div at bounding box center [119, 236] width 95 height 102
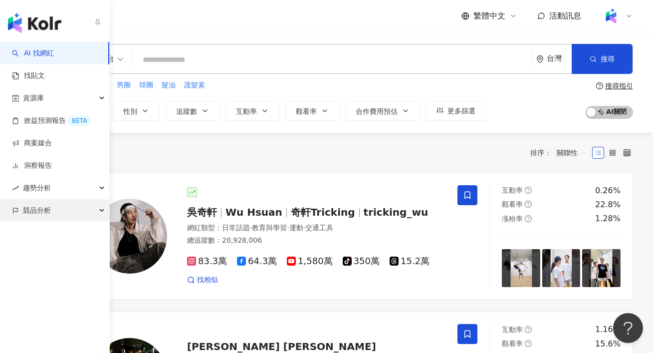
click at [39, 220] on span "競品分析" at bounding box center [37, 210] width 28 height 22
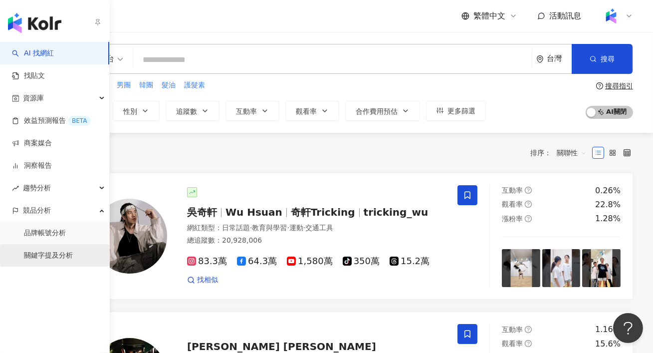
click at [45, 252] on link "關鍵字提及分析" at bounding box center [48, 255] width 49 height 10
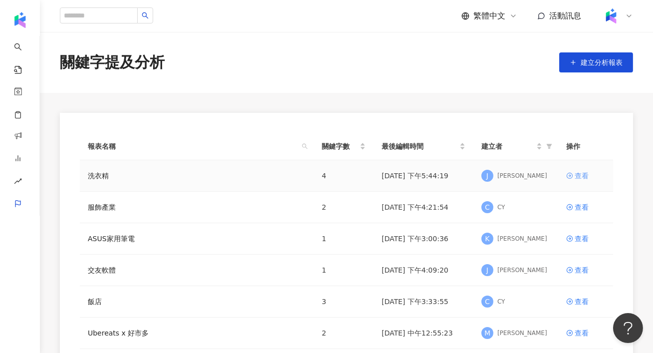
click at [577, 175] on div "查看" at bounding box center [582, 175] width 14 height 11
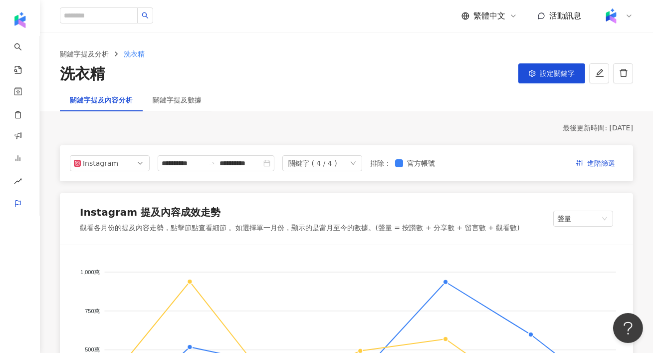
click at [331, 168] on div "關鍵字 ( 4 / 4 )" at bounding box center [312, 163] width 49 height 15
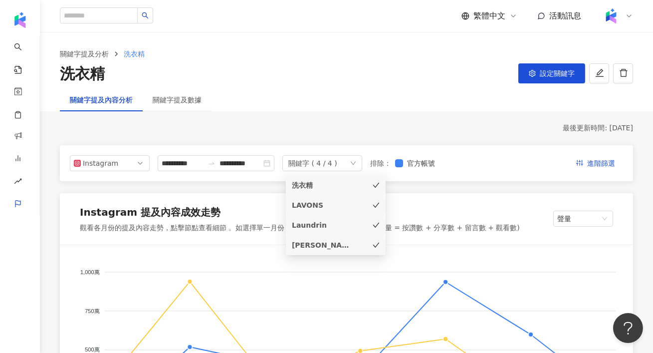
click at [326, 184] on div "洗衣精" at bounding box center [322, 185] width 60 height 11
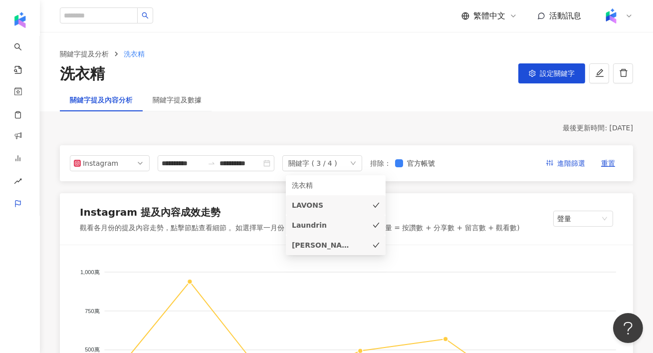
click at [243, 223] on div "觀看各月份的提及內容走勢，點擊節點查看細節 。如選擇單一月份，顯示的是當月至今的數據。(聲量 = 按讚數 + 分享數 + 留言數 + 觀看數)" at bounding box center [300, 228] width 440 height 10
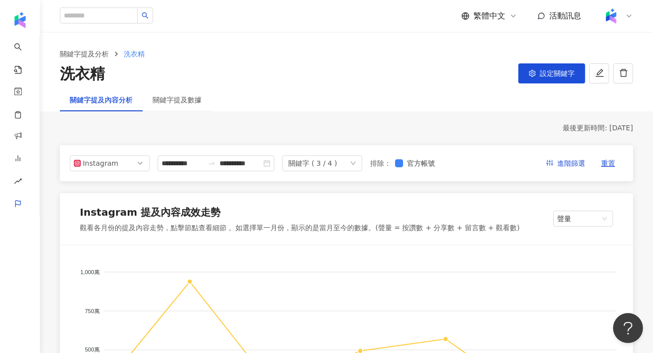
click at [332, 169] on div "關鍵字 ( 3 / 4 )" at bounding box center [312, 163] width 49 height 15
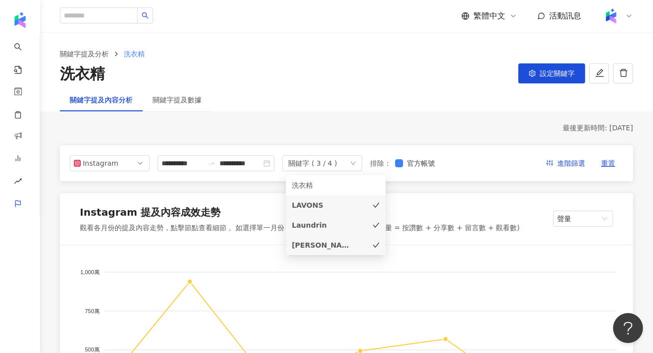
click at [324, 197] on li "LAVONS" at bounding box center [336, 205] width 100 height 20
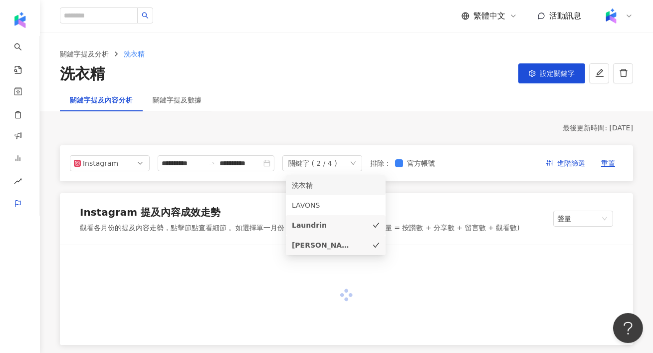
click at [322, 188] on div "洗衣精" at bounding box center [322, 185] width 60 height 11
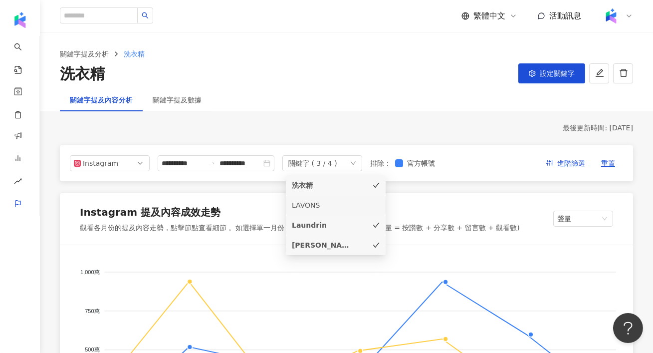
click at [322, 204] on div "LAVONS" at bounding box center [322, 205] width 60 height 11
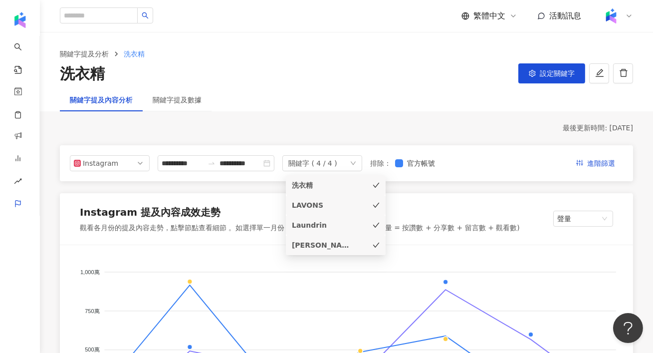
click at [322, 223] on div "Laundrin" at bounding box center [322, 224] width 60 height 11
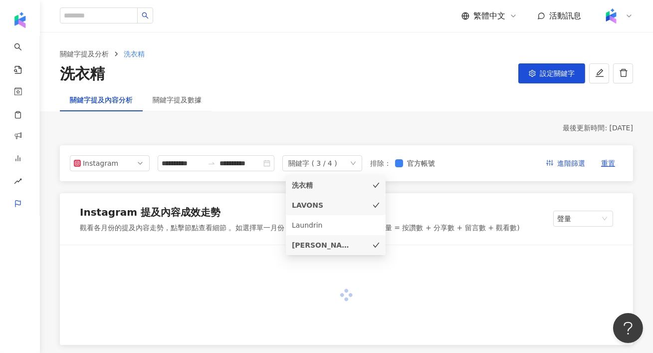
click at [325, 241] on div "白蘭" at bounding box center [322, 244] width 60 height 11
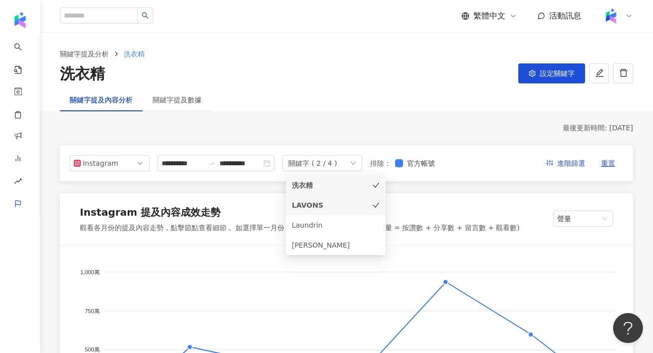
click at [315, 204] on div "LAVONS" at bounding box center [322, 205] width 60 height 11
click at [315, 67] on div "洗衣精 設定關鍵字" at bounding box center [346, 73] width 573 height 21
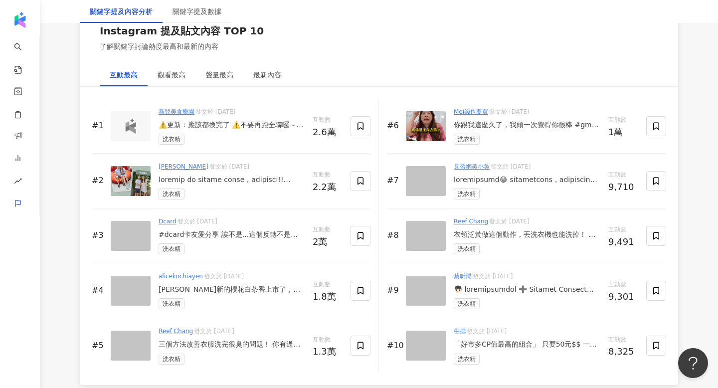
scroll to position [1533, 0]
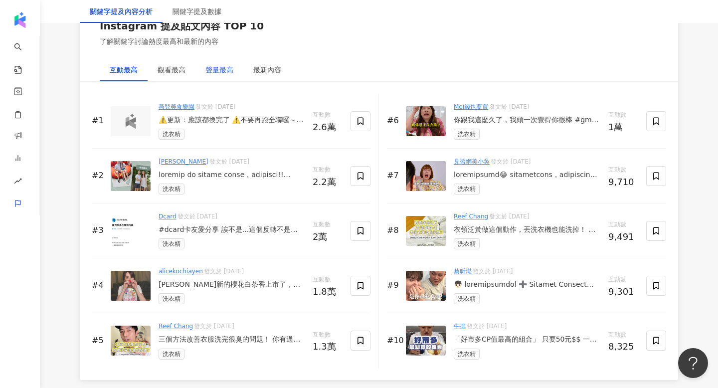
click at [211, 70] on div "聲量最高" at bounding box center [220, 69] width 28 height 11
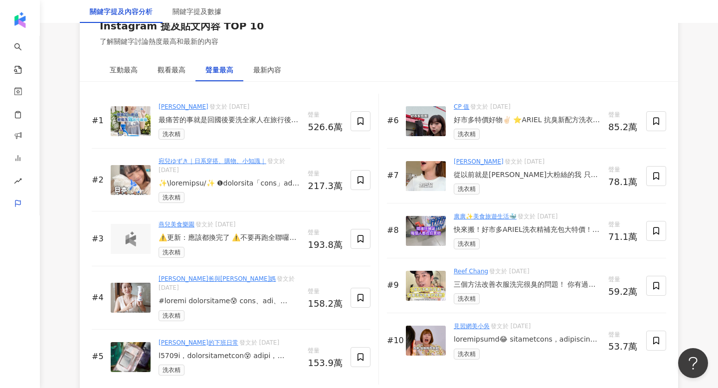
scroll to position [1537, 0]
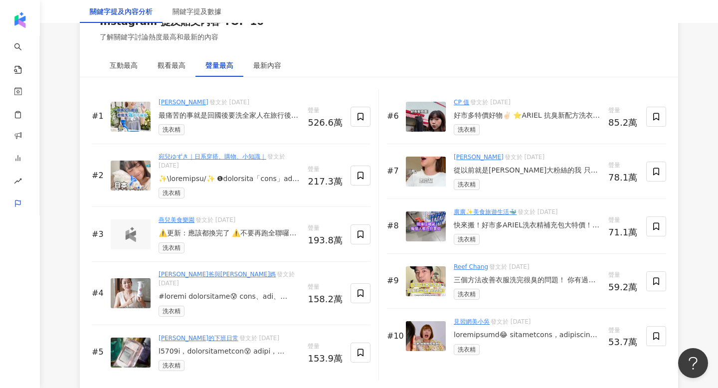
click at [425, 229] on img at bounding box center [426, 227] width 40 height 30
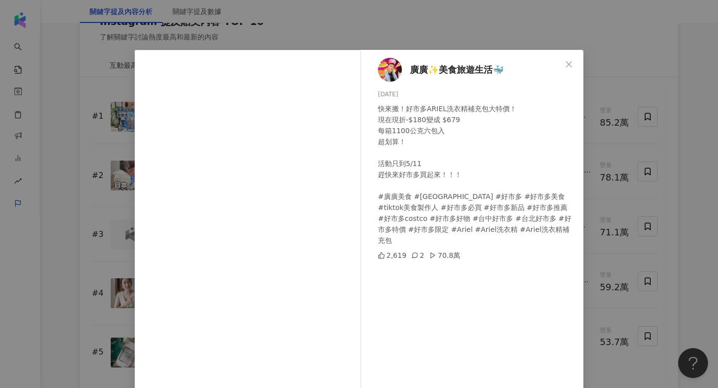
click at [649, 137] on div "廣廣✨美食旅遊生活🐳 2025/4/28 快來搬！好市多ARIEL洗衣精補充包大特價！ 現在現折-$180變成 $679 每箱1100公克六包入 超划算！ 活…" at bounding box center [359, 194] width 718 height 388
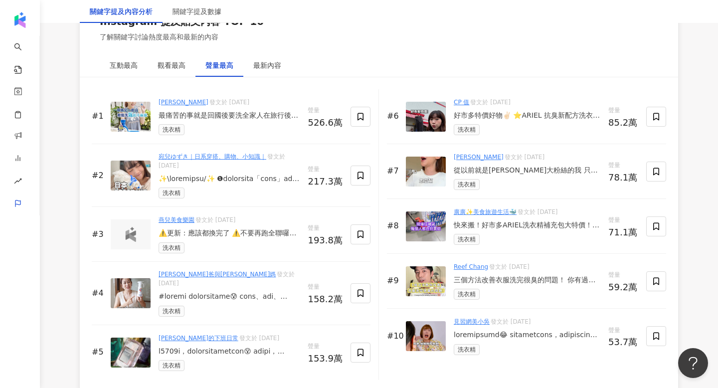
click at [130, 289] on img at bounding box center [131, 293] width 40 height 30
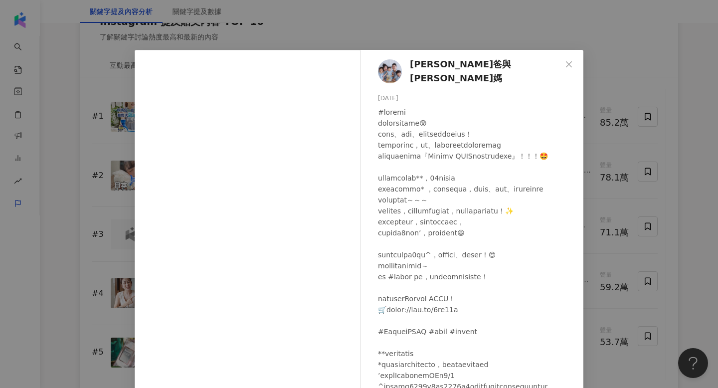
scroll to position [60, 0]
click at [649, 185] on div "彼得爸與蘇珊媽 2025/5/24 826 22 158.1萬 查看原始貼文" at bounding box center [359, 194] width 718 height 388
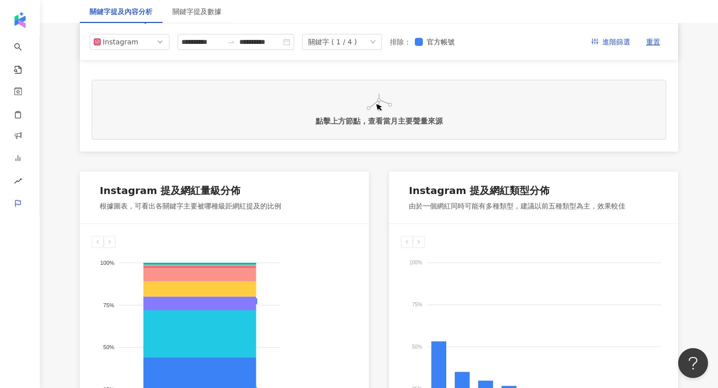
scroll to position [0, 0]
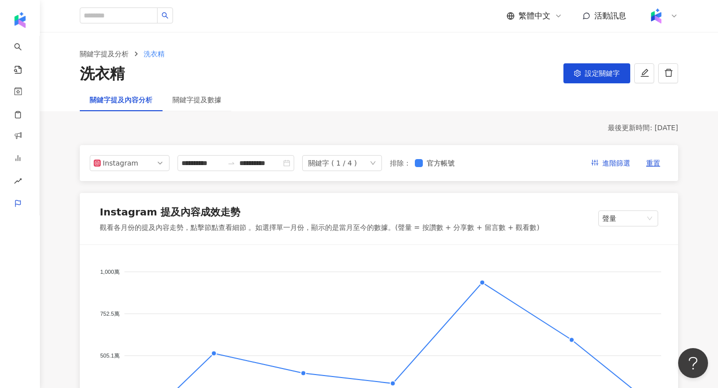
click at [348, 171] on div "**********" at bounding box center [379, 163] width 599 height 36
click at [343, 166] on div "關鍵字 ( 1 / 4 )" at bounding box center [332, 163] width 49 height 15
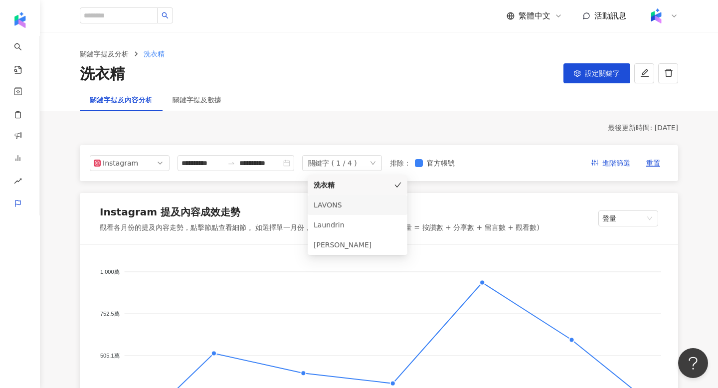
click at [353, 197] on li "LAVONS" at bounding box center [358, 205] width 100 height 20
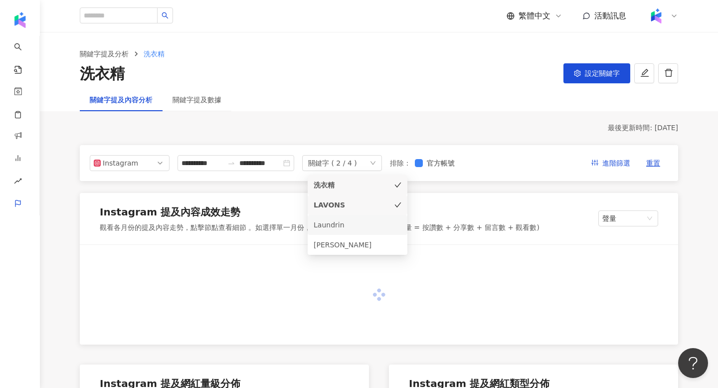
click at [350, 219] on li "Laundrin" at bounding box center [358, 225] width 100 height 20
click at [352, 237] on li "白蘭" at bounding box center [358, 245] width 100 height 20
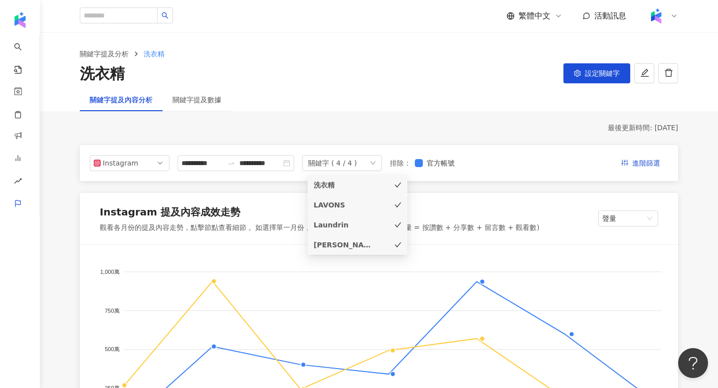
click at [521, 171] on div "**********" at bounding box center [379, 163] width 579 height 16
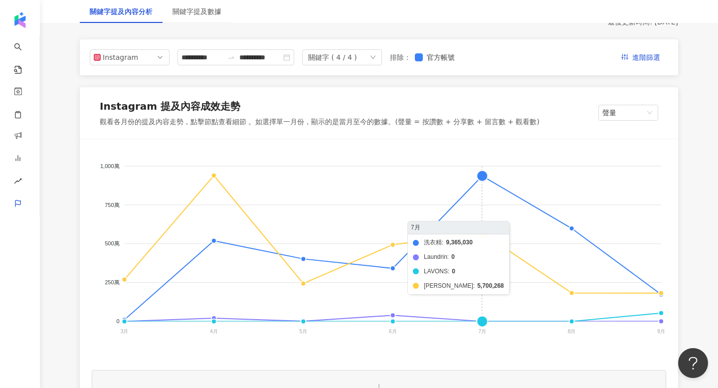
click at [488, 177] on foreignobject "洗衣精 Laundrin LAVONS 白蘭" at bounding box center [379, 251] width 575 height 200
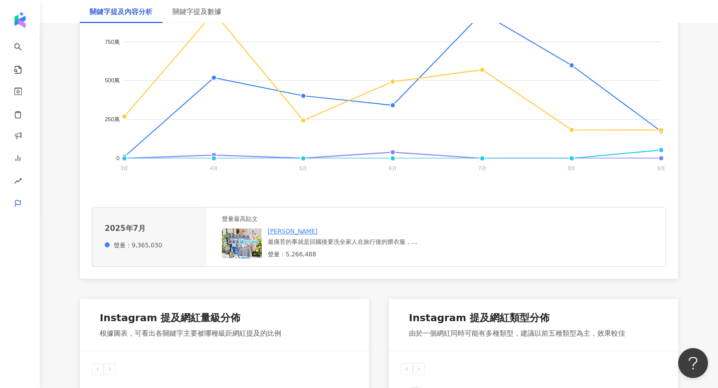
scroll to position [322, 0]
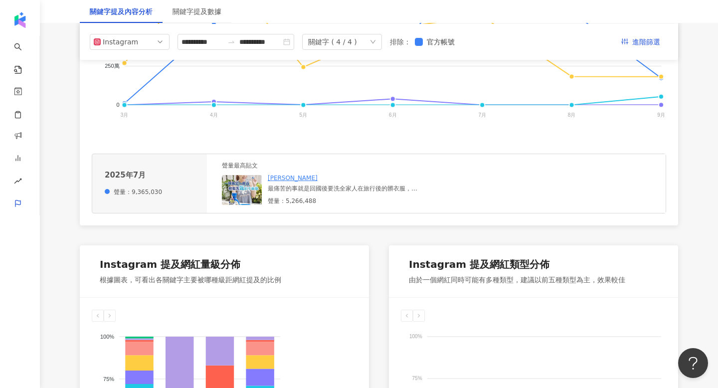
click at [236, 194] on img at bounding box center [242, 190] width 40 height 30
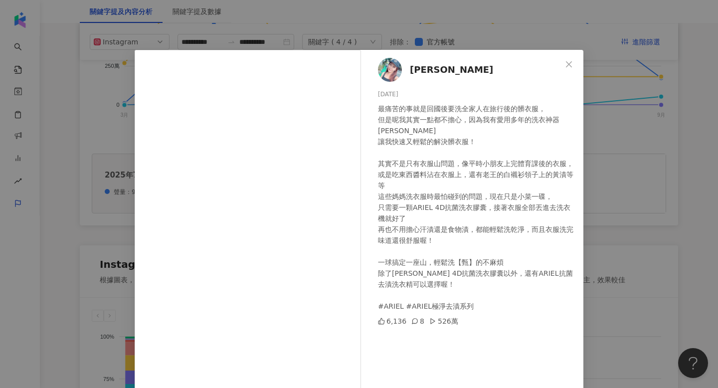
click at [653, 140] on div "李佩甄 2025/7/15 最痛苦的事就是回國後要洗全家人在旅行後的髒衣服， 但是呢我其實一點都不擔心，因為我有愛用多年的洗衣神器ARIEL 讓我快速又輕鬆的…" at bounding box center [359, 194] width 718 height 388
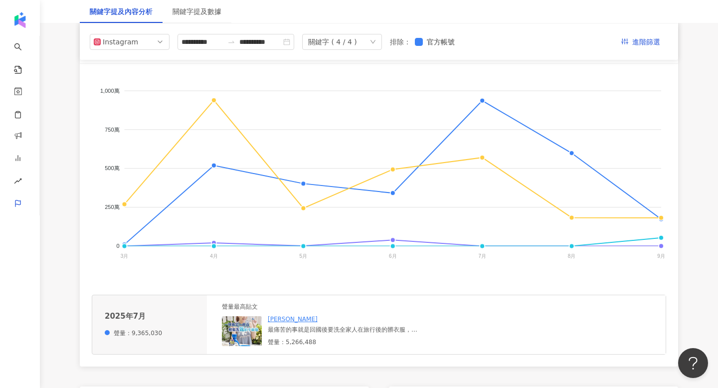
scroll to position [180, 0]
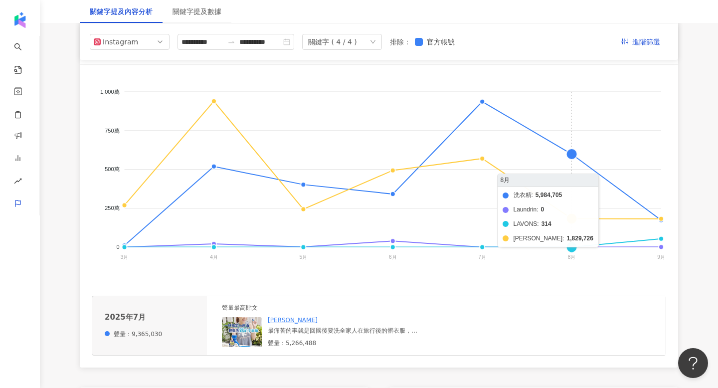
click at [566, 157] on foreignobject "洗衣精 Laundrin LAVONS 白蘭" at bounding box center [379, 177] width 575 height 200
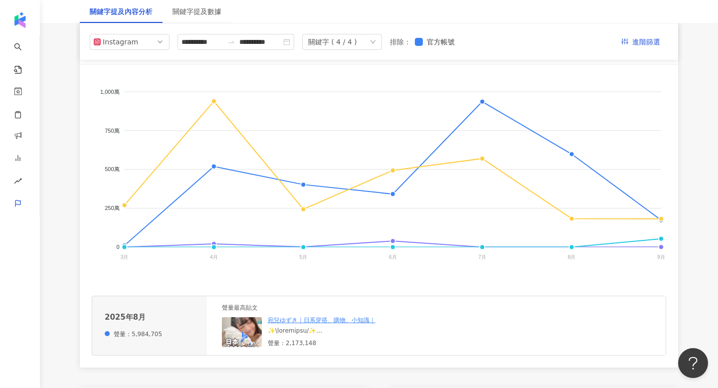
click at [240, 340] on img at bounding box center [242, 332] width 40 height 30
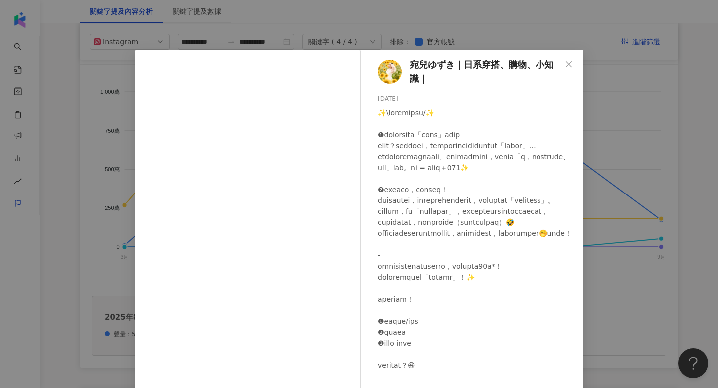
click at [389, 67] on img at bounding box center [390, 72] width 24 height 24
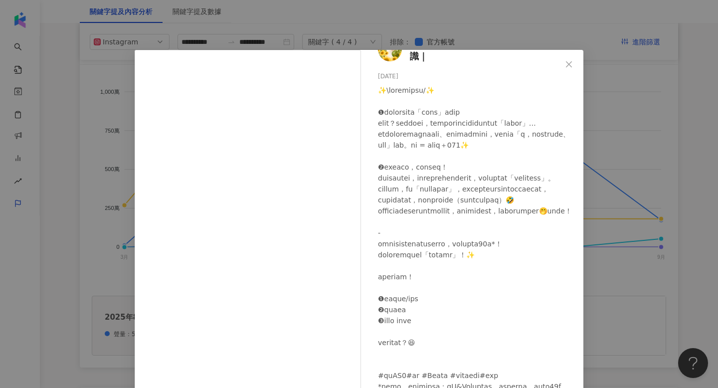
click at [637, 191] on div "宛兒ゆずき｜日系穿搭、購物、小知識｜ 2025/8/15 5,834 53 216.7萬 查看原始貼文" at bounding box center [359, 194] width 718 height 388
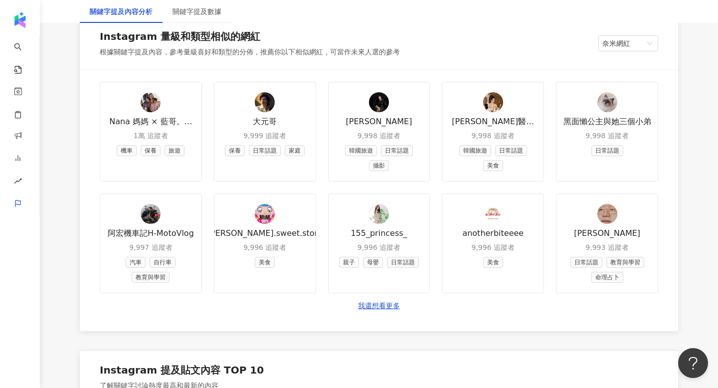
scroll to position [1530, 0]
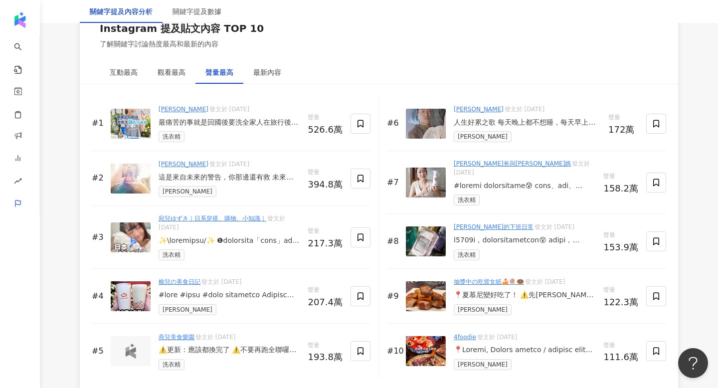
click at [138, 178] on img at bounding box center [131, 179] width 40 height 30
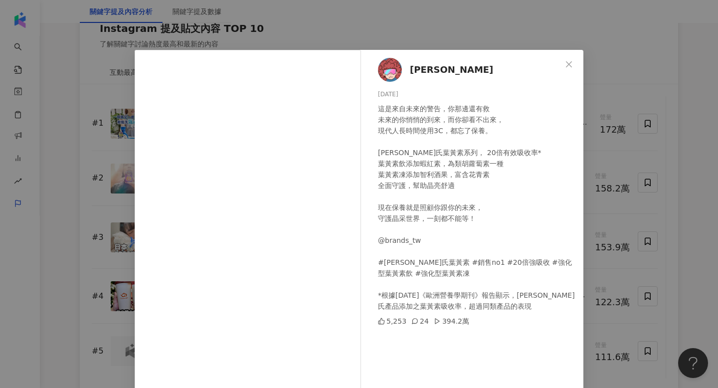
scroll to position [59, 0]
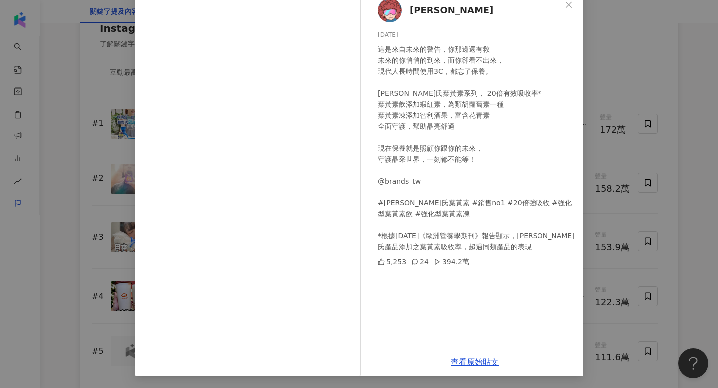
click at [594, 144] on div "廉傑克曼 2025/4/21 這是來自未來的警告，你那邊還有救 未來的你悄悄的到來，而你卻看不出來， 現代人長時間使用3C，都忘了保養。 白蘭氏葉黃素系列， …" at bounding box center [359, 194] width 718 height 388
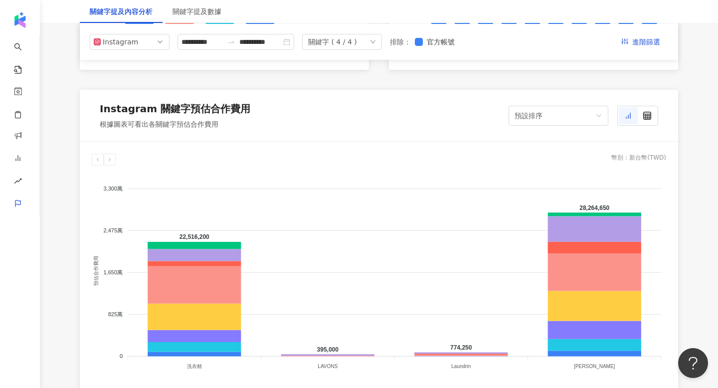
scroll to position [187, 0]
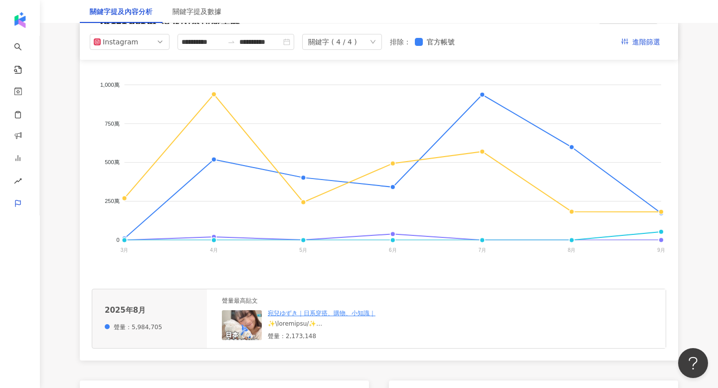
click at [351, 31] on div "**********" at bounding box center [379, 42] width 599 height 36
click at [352, 39] on div "關鍵字 ( 4 / 4 )" at bounding box center [332, 41] width 49 height 15
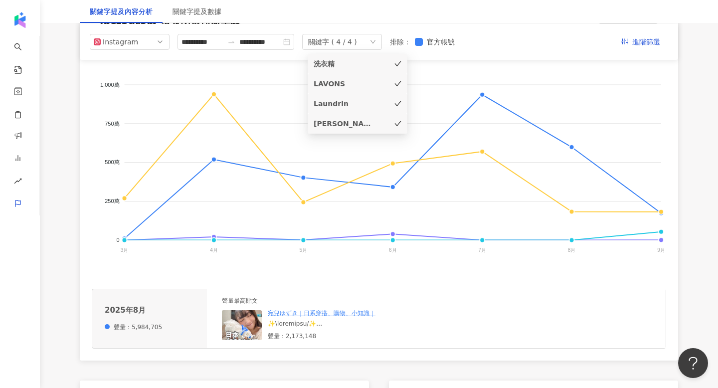
click at [365, 82] on div "LAVONS" at bounding box center [344, 83] width 60 height 11
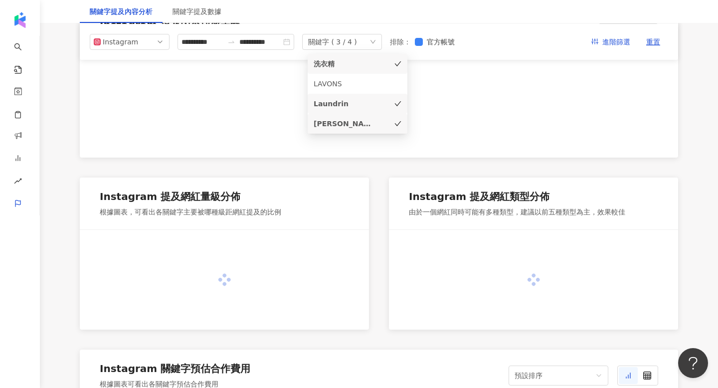
click at [363, 103] on div "Laundrin" at bounding box center [344, 103] width 60 height 11
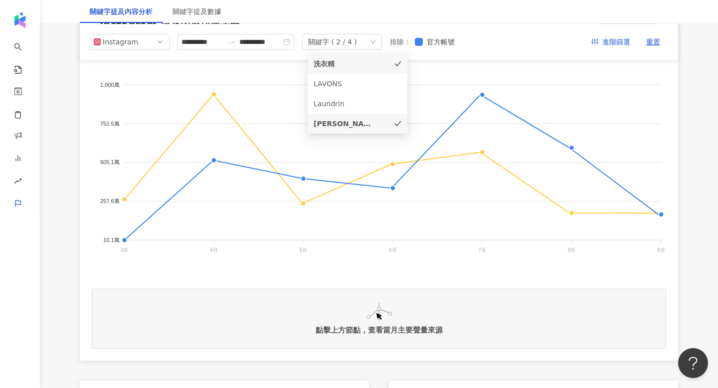
click at [362, 125] on div "白蘭" at bounding box center [344, 123] width 60 height 11
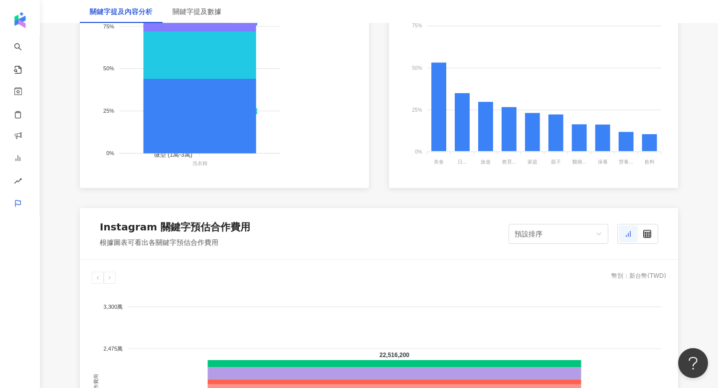
scroll to position [673, 0]
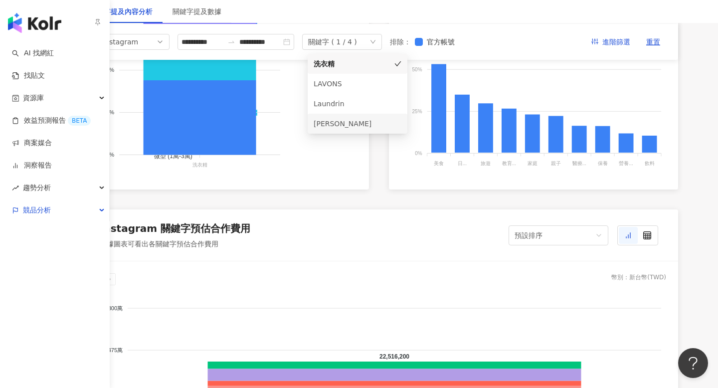
click at [14, 14] on img "button" at bounding box center [34, 23] width 53 height 20
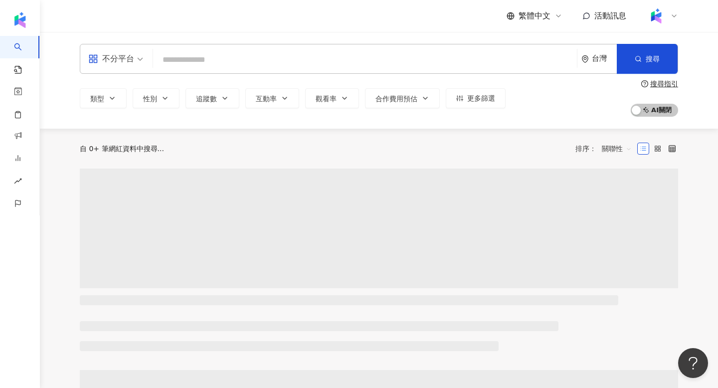
click at [145, 52] on div "不分平台" at bounding box center [116, 58] width 66 height 29
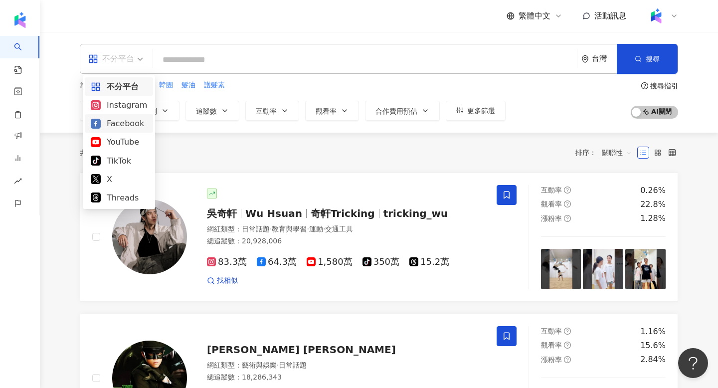
click at [131, 121] on div "Facebook" at bounding box center [119, 123] width 56 height 12
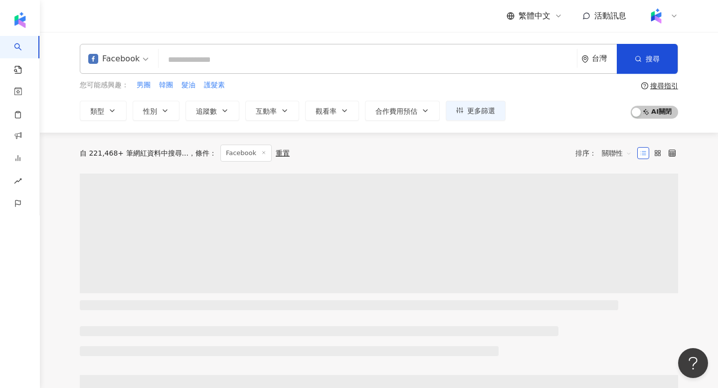
click at [208, 57] on input "search" at bounding box center [368, 59] width 411 height 19
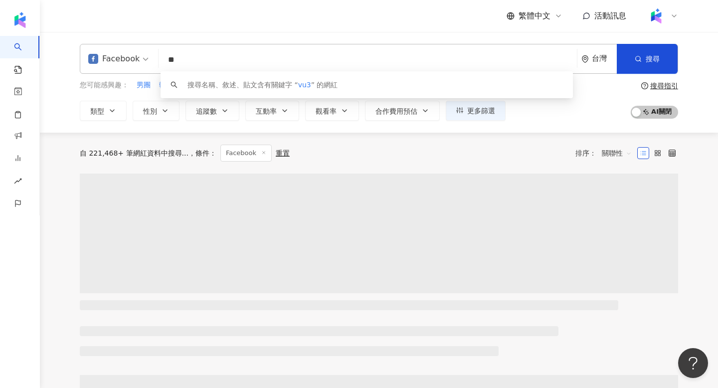
type input "*"
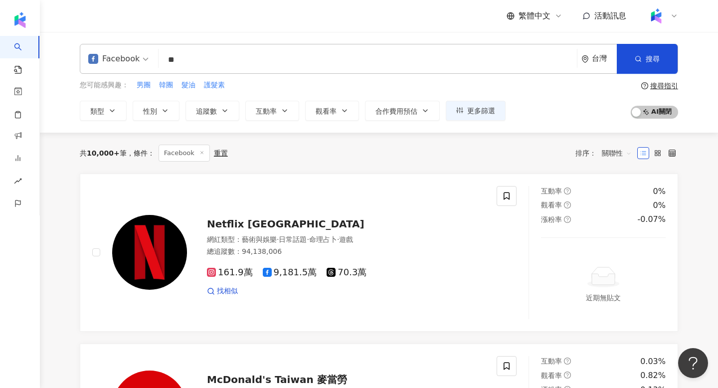
type input "**"
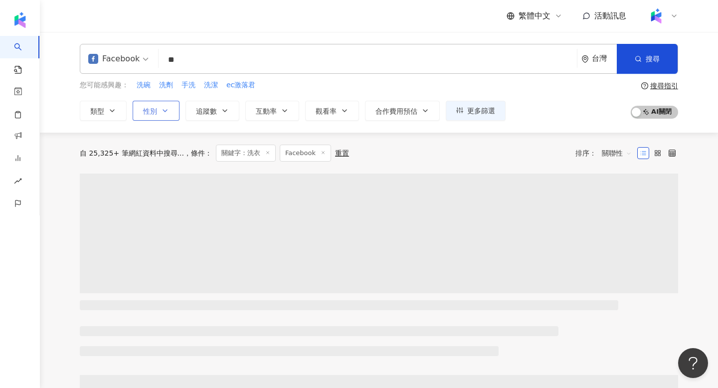
click at [157, 107] on span "性別" at bounding box center [150, 111] width 14 height 8
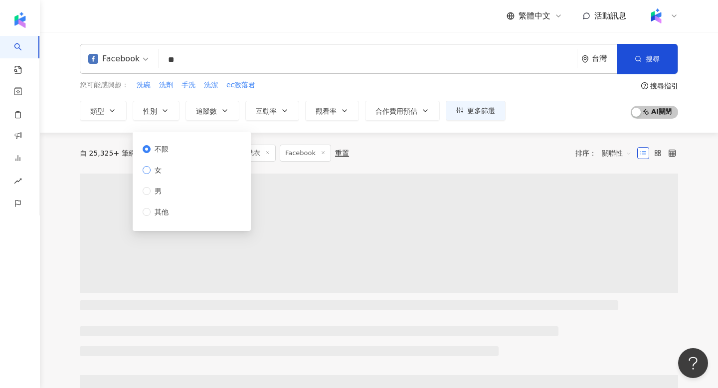
click at [161, 173] on span "女" at bounding box center [158, 170] width 15 height 11
click at [204, 114] on span "追蹤數" at bounding box center [206, 111] width 21 height 8
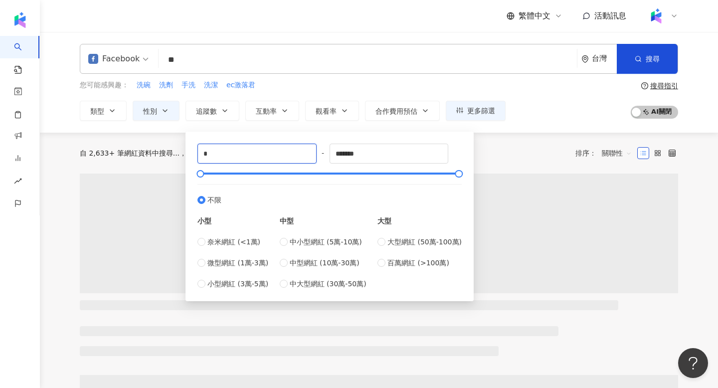
drag, startPoint x: 240, startPoint y: 151, endPoint x: 177, endPoint y: 150, distance: 62.9
type input "*"
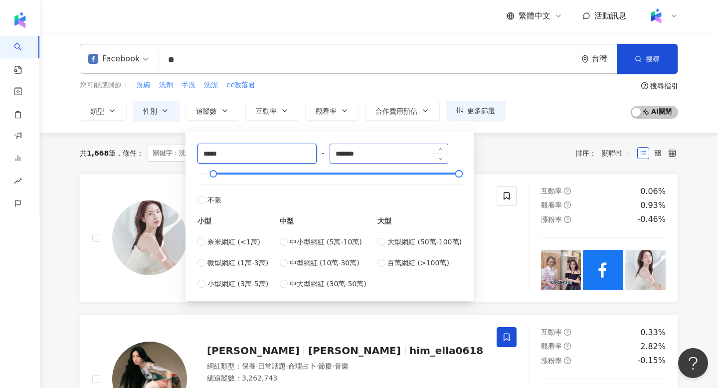
type input "*****"
click at [385, 153] on input "*******" at bounding box center [389, 153] width 118 height 19
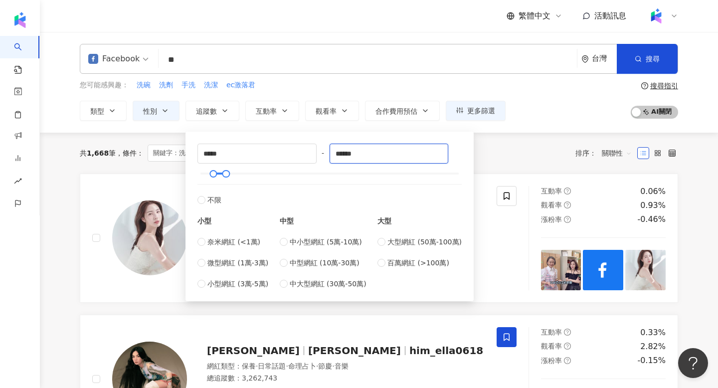
type input "******"
click at [550, 159] on div "共 1,668 筆 條件 ： 關鍵字：洗衣 Facebook 性別：女 重置 排序： 關聯性" at bounding box center [379, 153] width 599 height 17
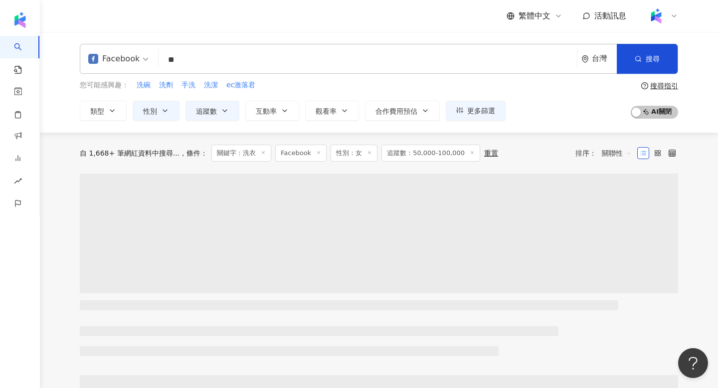
click at [616, 157] on span "關聯性" at bounding box center [617, 153] width 30 height 16
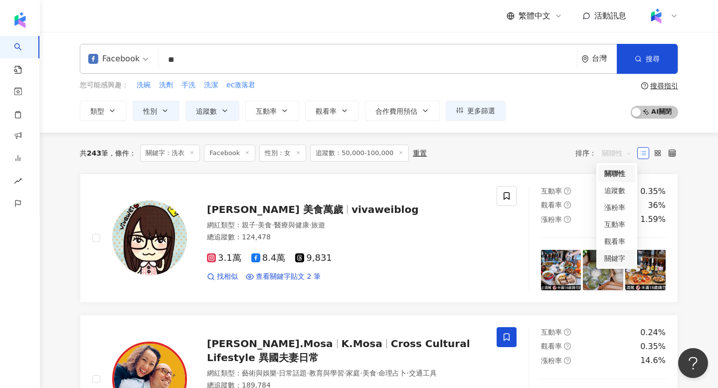
click at [615, 253] on div "關鍵字" at bounding box center [617, 258] width 25 height 11
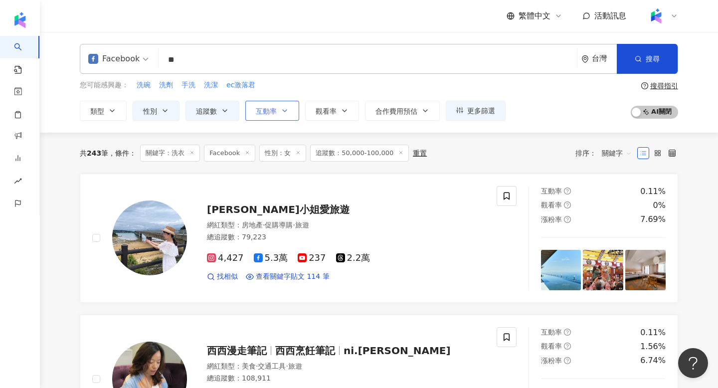
click at [280, 110] on button "互動率" at bounding box center [272, 111] width 54 height 20
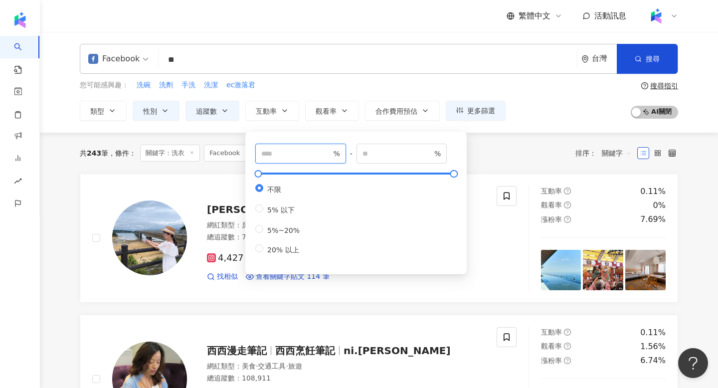
click at [305, 154] on input "number" at bounding box center [296, 153] width 70 height 11
type input "*"
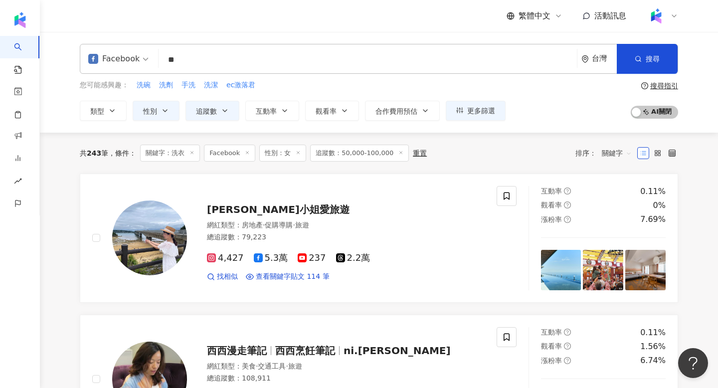
click at [546, 134] on div "共 243 筆 條件 ： 關鍵字：洗衣 Facebook 性別：女 追蹤數：50,000-100,000 重置 排序： 關鍵字" at bounding box center [379, 153] width 599 height 41
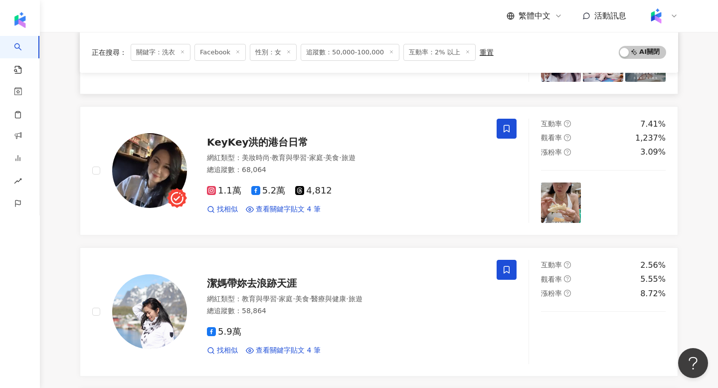
scroll to position [211, 0]
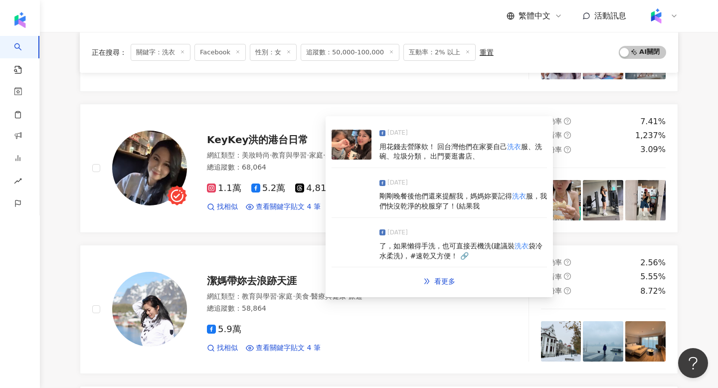
click at [354, 237] on img at bounding box center [352, 244] width 40 height 30
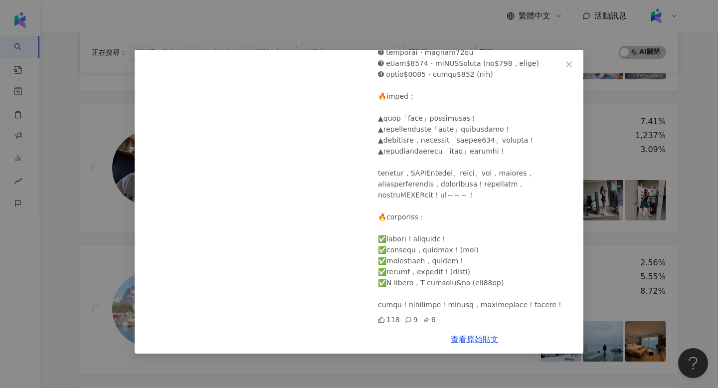
scroll to position [462, 0]
click at [644, 156] on div "KeyKey洪的港台日常 2025/6/5 118 9 6 查看原始貼文" at bounding box center [359, 194] width 718 height 388
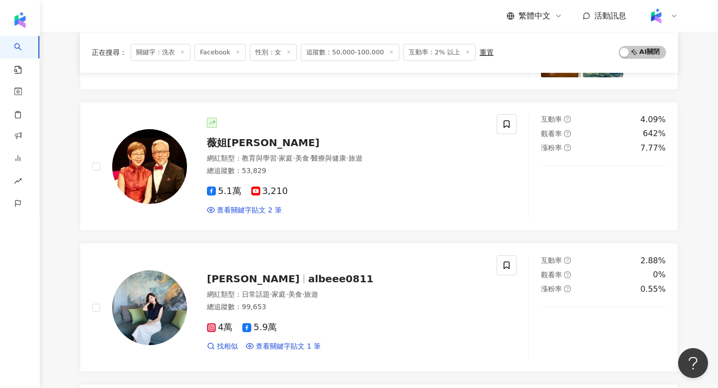
scroll to position [1344, 0]
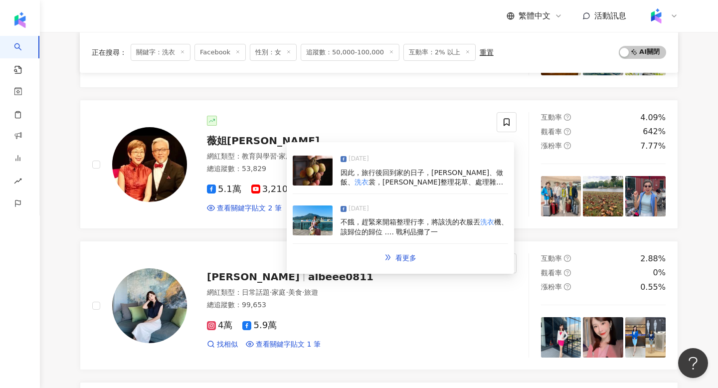
click at [310, 218] on img at bounding box center [313, 221] width 40 height 30
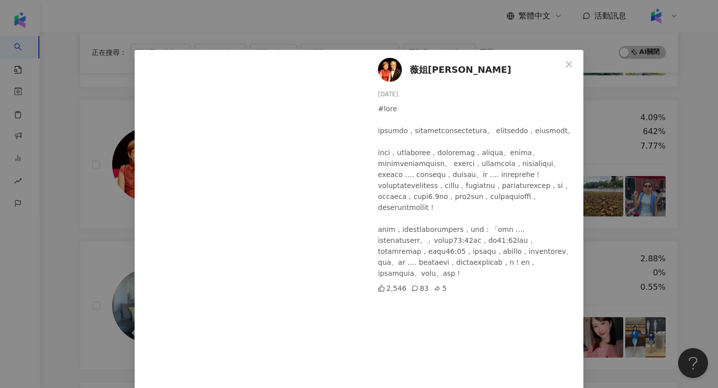
scroll to position [70, 0]
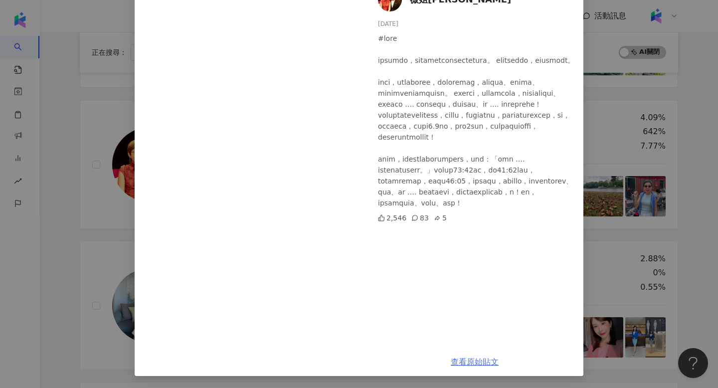
click at [486, 352] on link "查看原始貼文" at bounding box center [475, 361] width 48 height 9
click at [94, 178] on div "薇姐張郎 2024/10/13 2,546 83 5 查看原始貼文" at bounding box center [359, 194] width 718 height 388
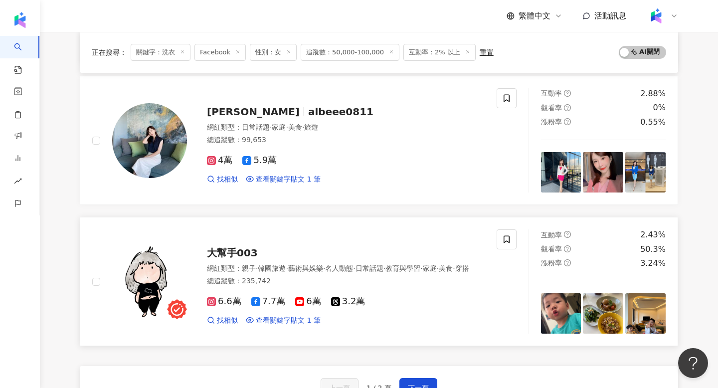
scroll to position [1511, 0]
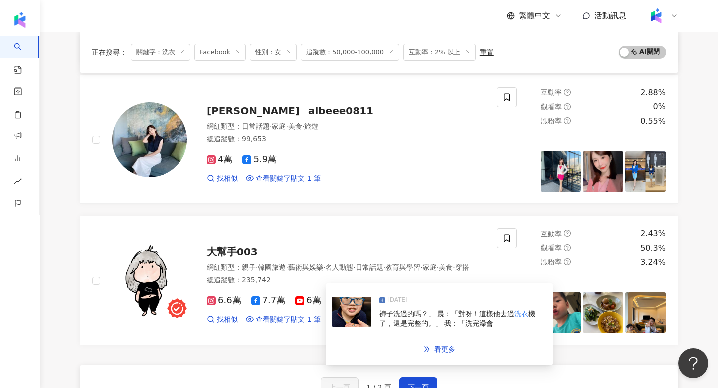
click at [351, 313] on img at bounding box center [352, 312] width 40 height 30
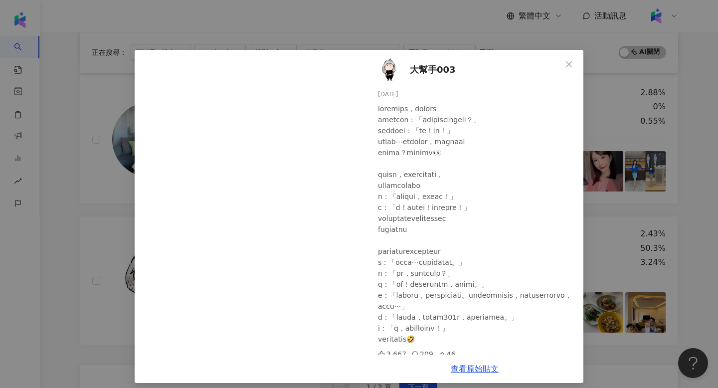
scroll to position [5, 0]
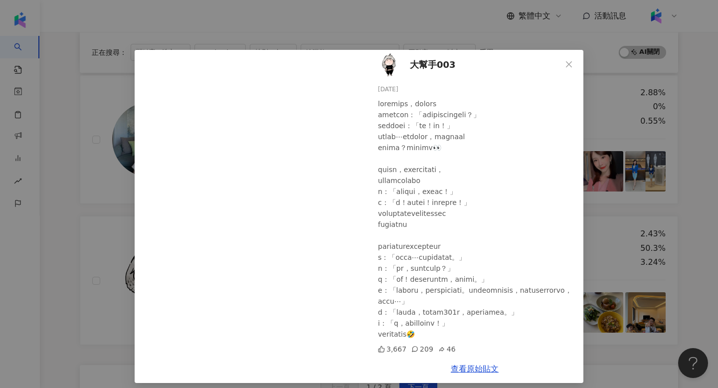
click at [638, 187] on div "大幫手003 2025/4/2 3,667 209 46 查看原始貼文" at bounding box center [359, 194] width 718 height 388
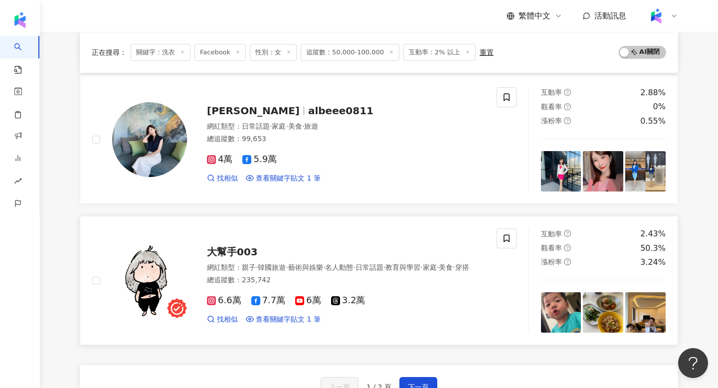
click at [149, 282] on img at bounding box center [149, 280] width 75 height 75
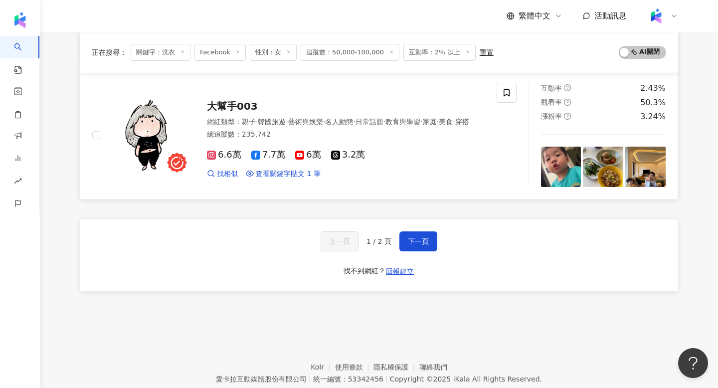
scroll to position [1658, 0]
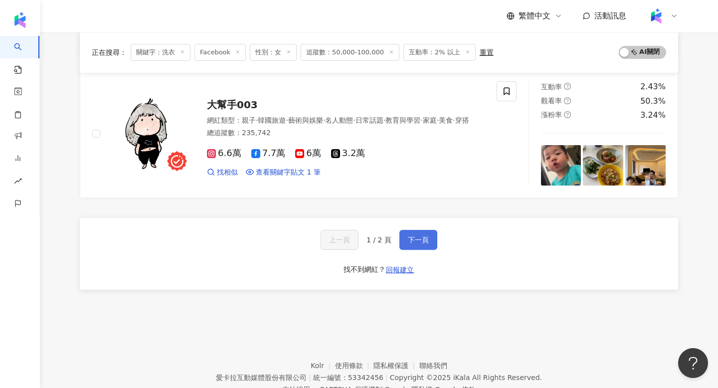
click at [428, 242] on span "下一頁" at bounding box center [418, 240] width 21 height 8
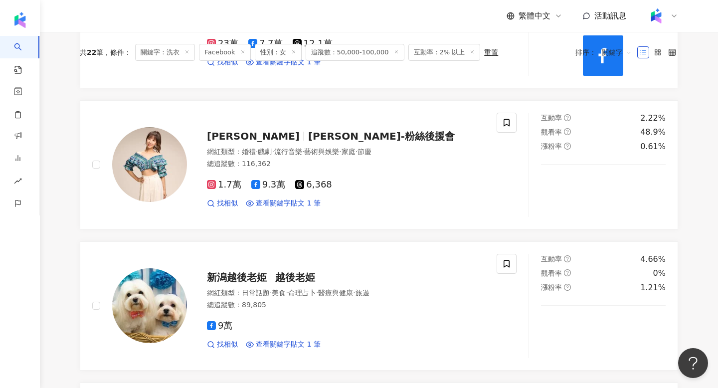
scroll to position [0, 0]
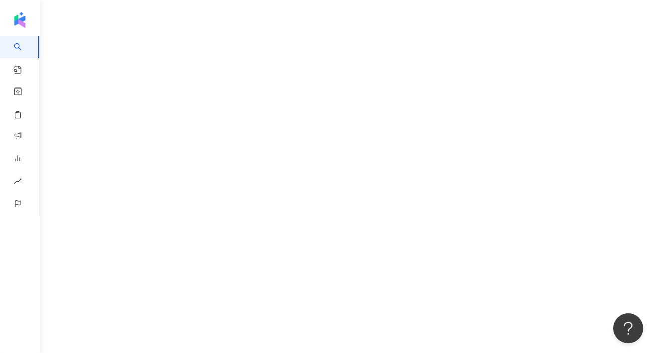
scroll to position [45, 0]
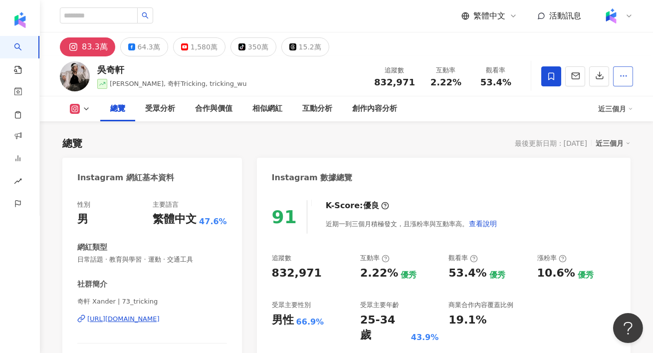
click at [631, 81] on button "button" at bounding box center [623, 76] width 20 height 20
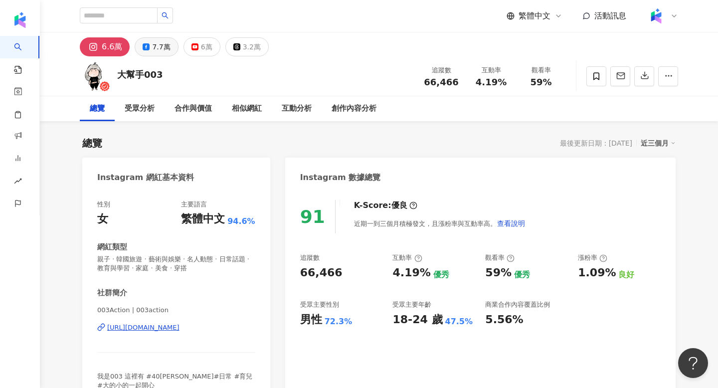
click at [156, 44] on div "7.7萬" at bounding box center [161, 47] width 18 height 14
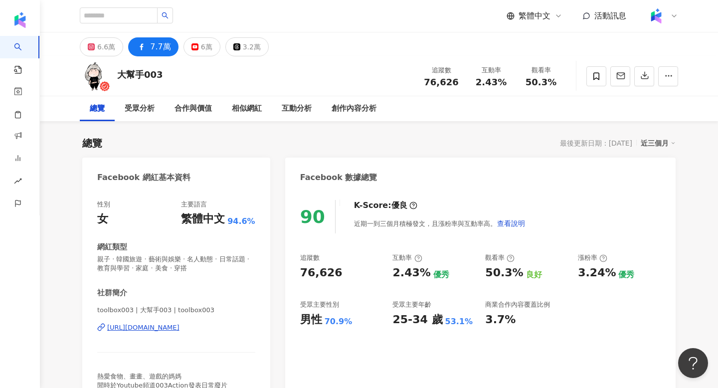
click at [182, 334] on div "toolbox003 | 大幫手003 | toolbox003 [URL][DOMAIN_NAME]" at bounding box center [176, 335] width 158 height 58
click at [180, 331] on div "[URL][DOMAIN_NAME]" at bounding box center [143, 327] width 72 height 9
